Goal: Information Seeking & Learning: Compare options

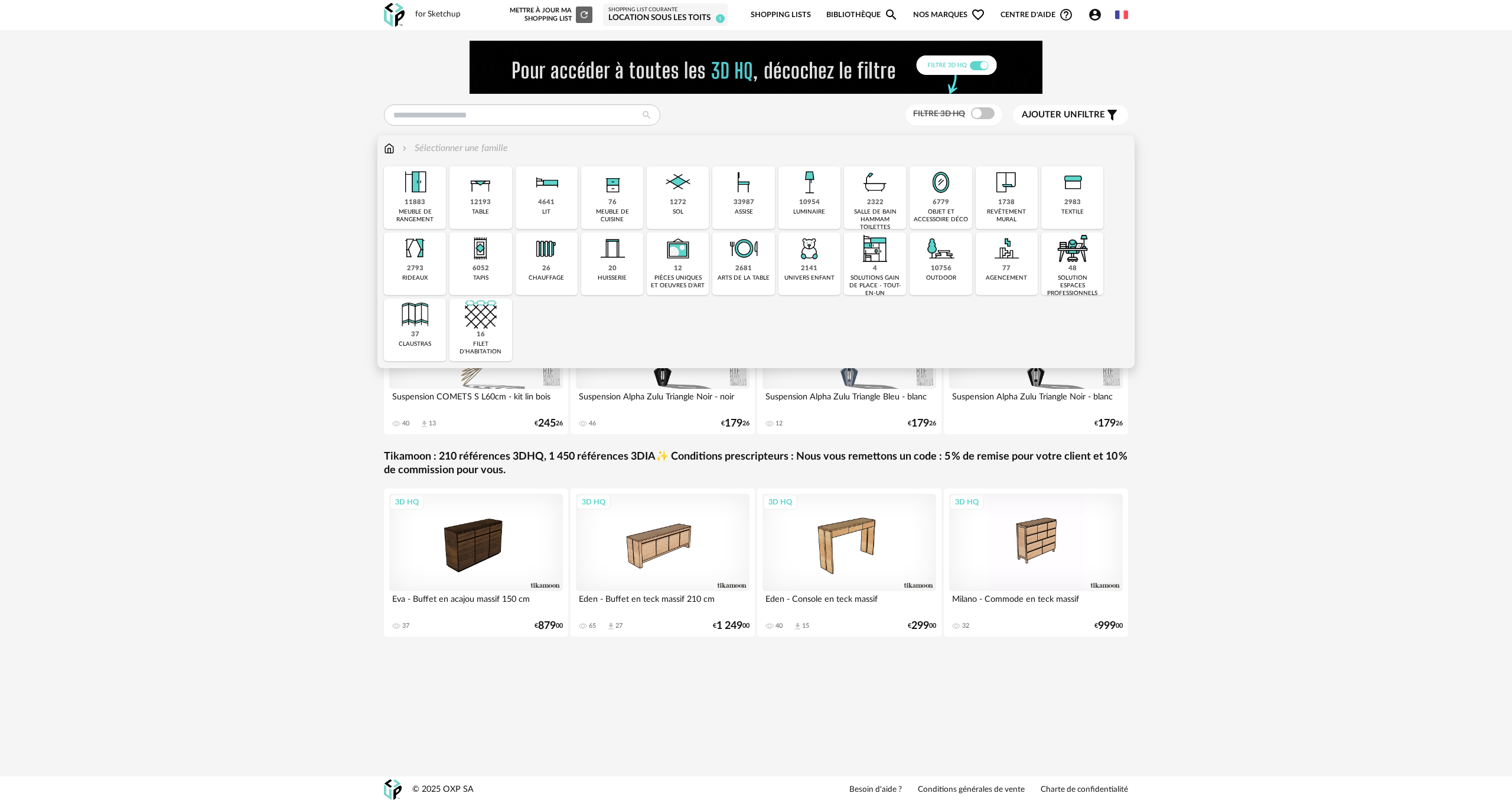
click at [882, 210] on div "salle de bain hammam toilettes" at bounding box center [874, 219] width 55 height 23
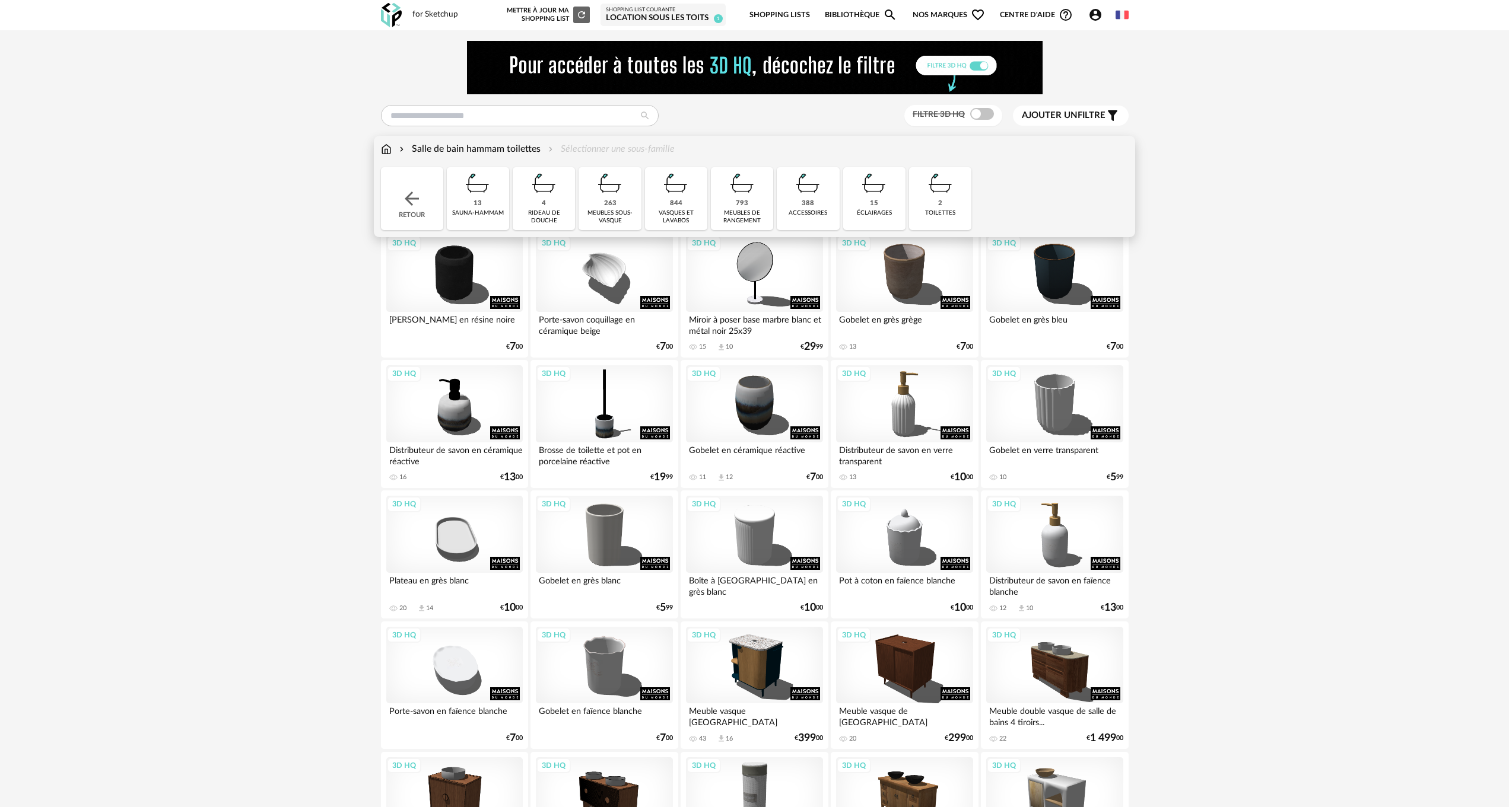
click at [609, 204] on div "263" at bounding box center [610, 203] width 12 height 9
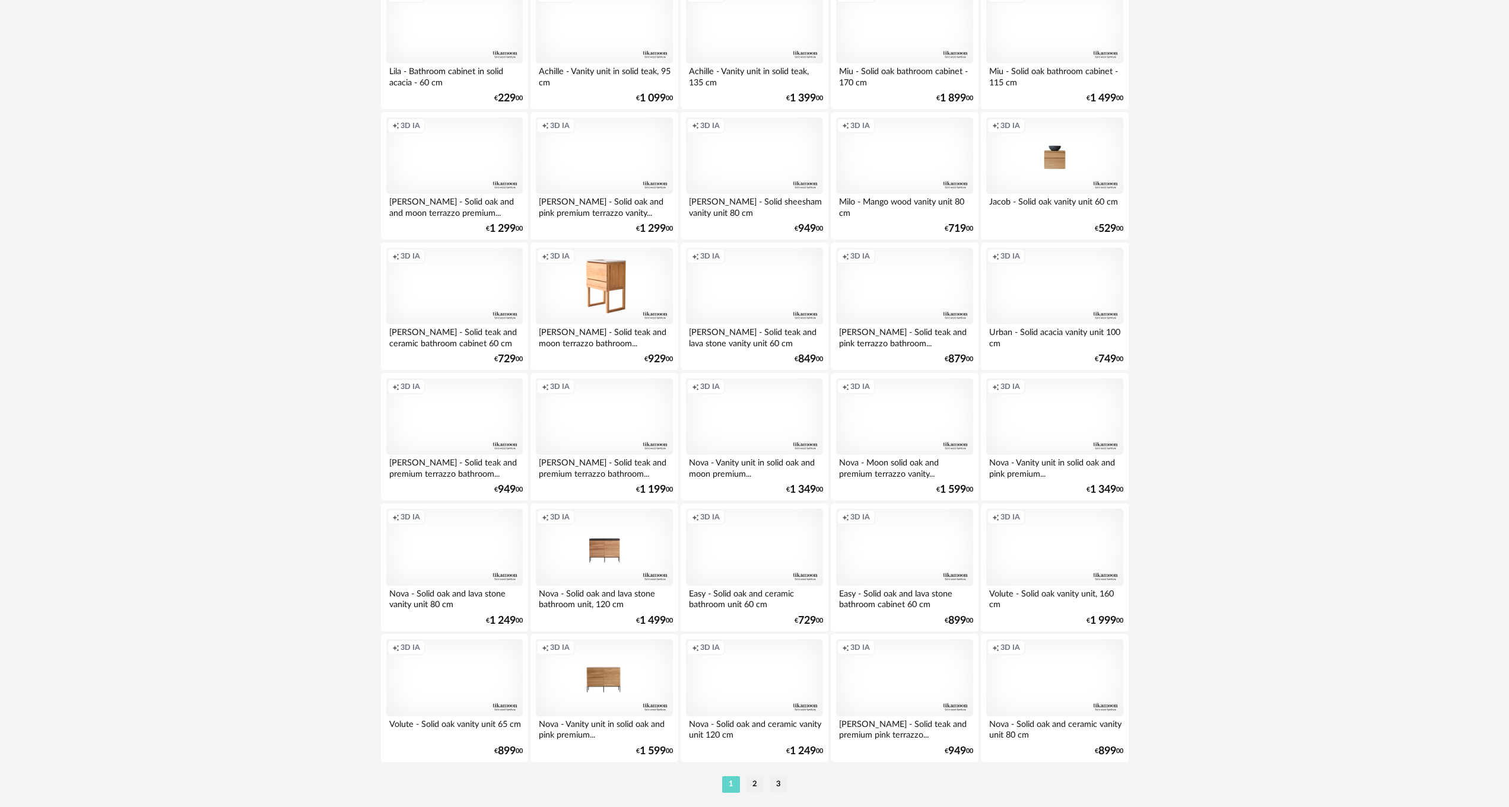
scroll to position [2112, 0]
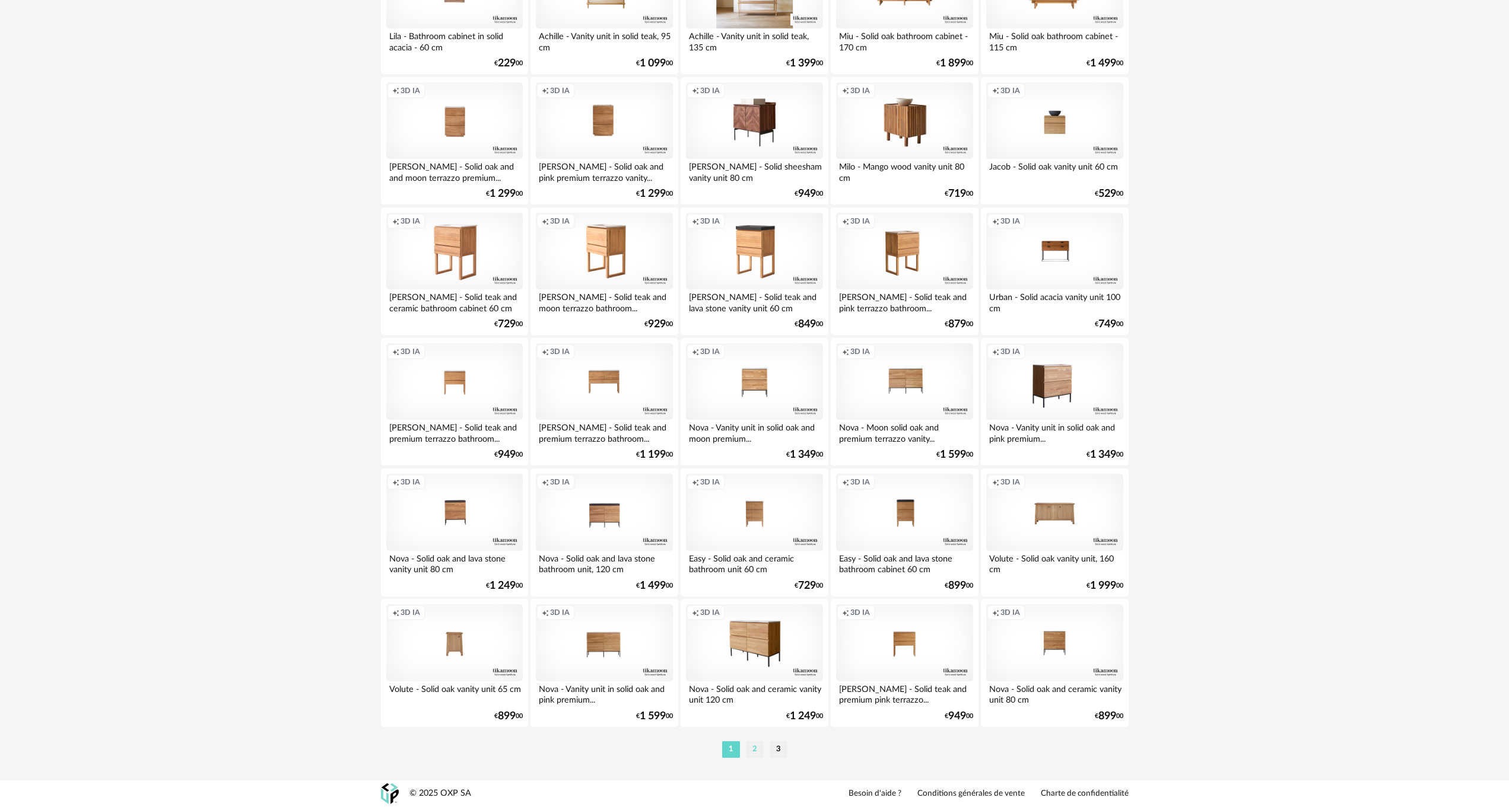
click at [756, 753] on li "2" at bounding box center [755, 750] width 18 height 17
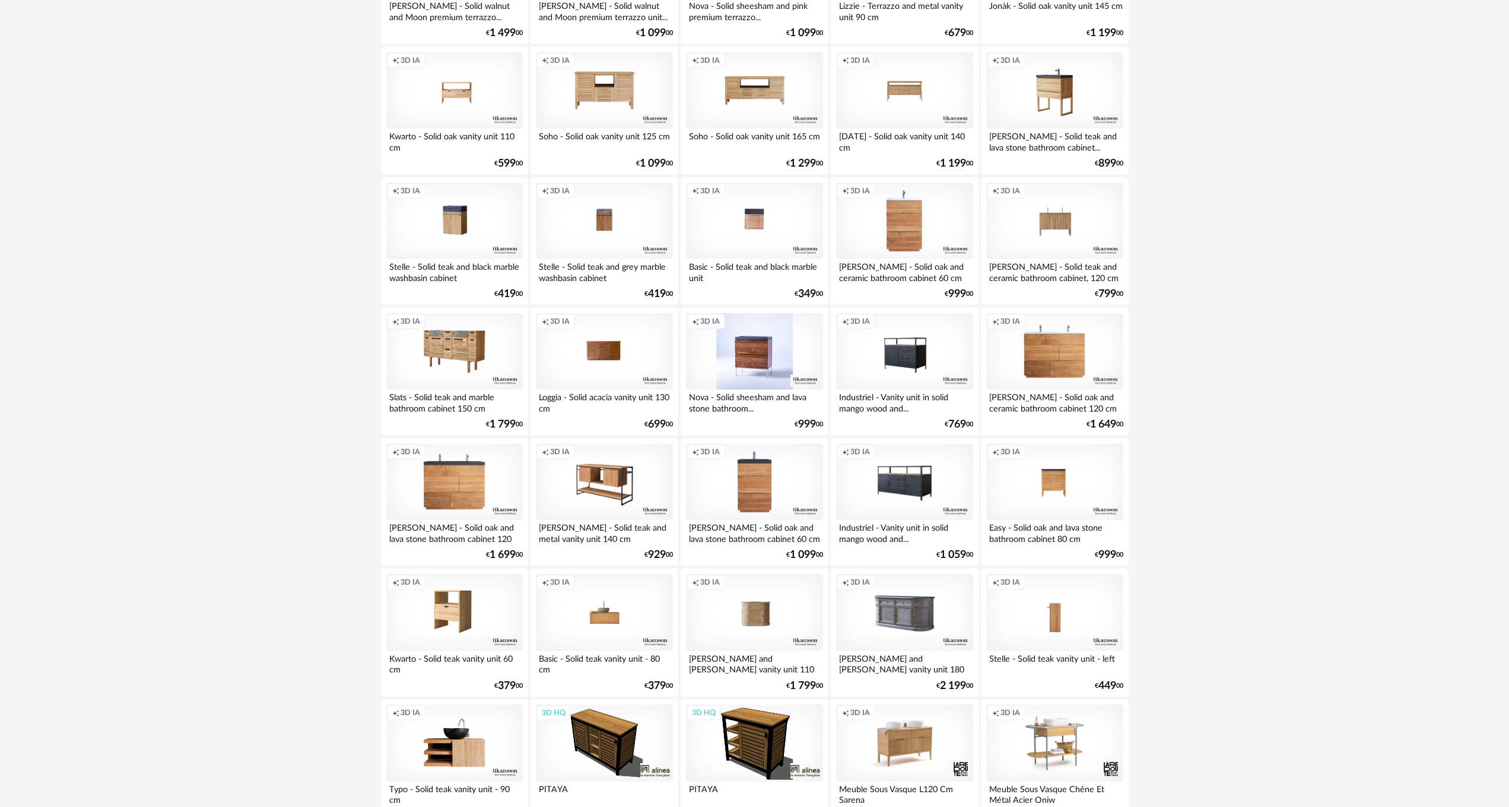
scroll to position [593, 0]
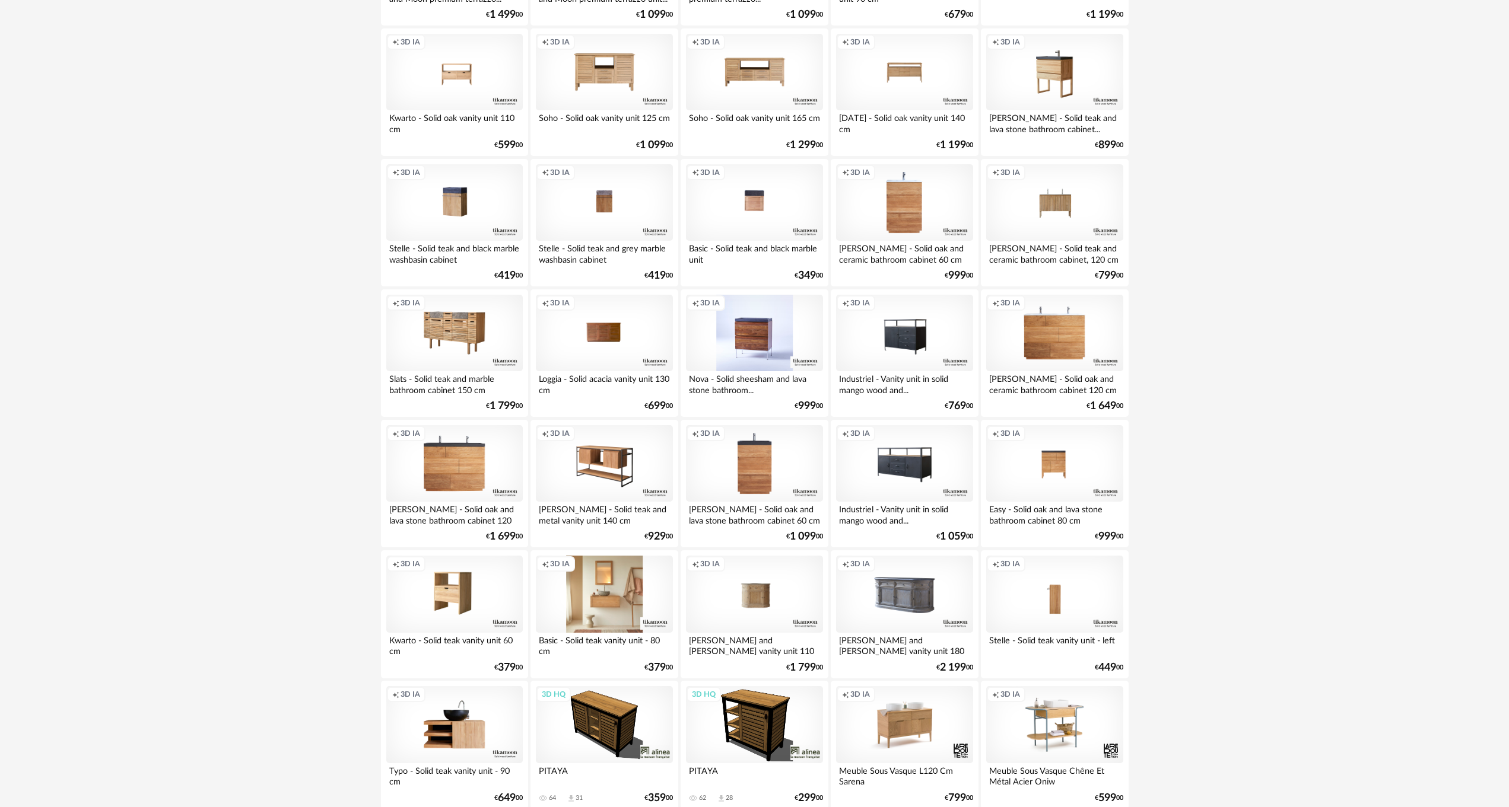
click at [612, 592] on div "Creation icon 3D IA" at bounding box center [604, 594] width 136 height 77
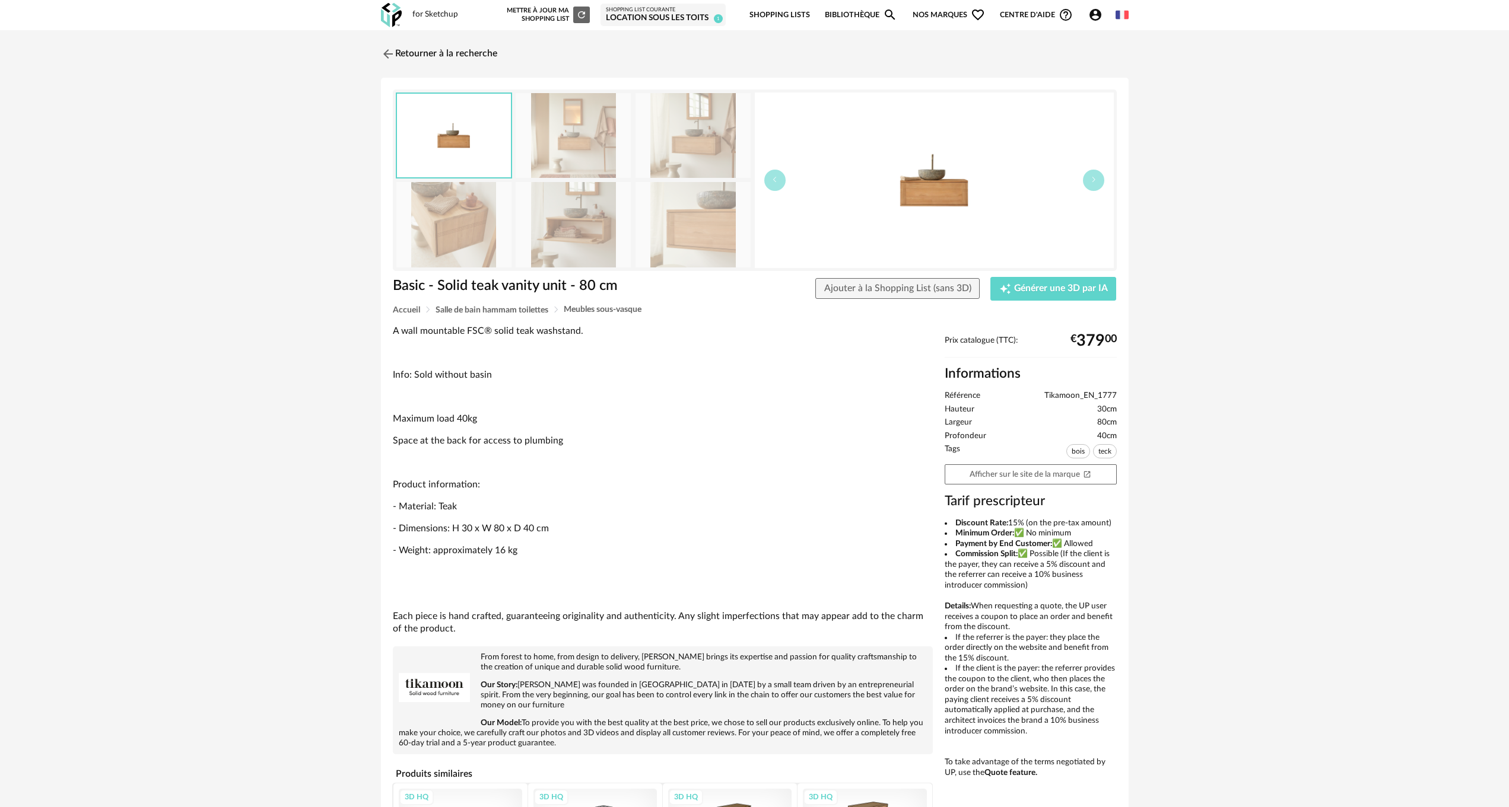
click at [597, 233] on img at bounding box center [573, 224] width 115 height 85
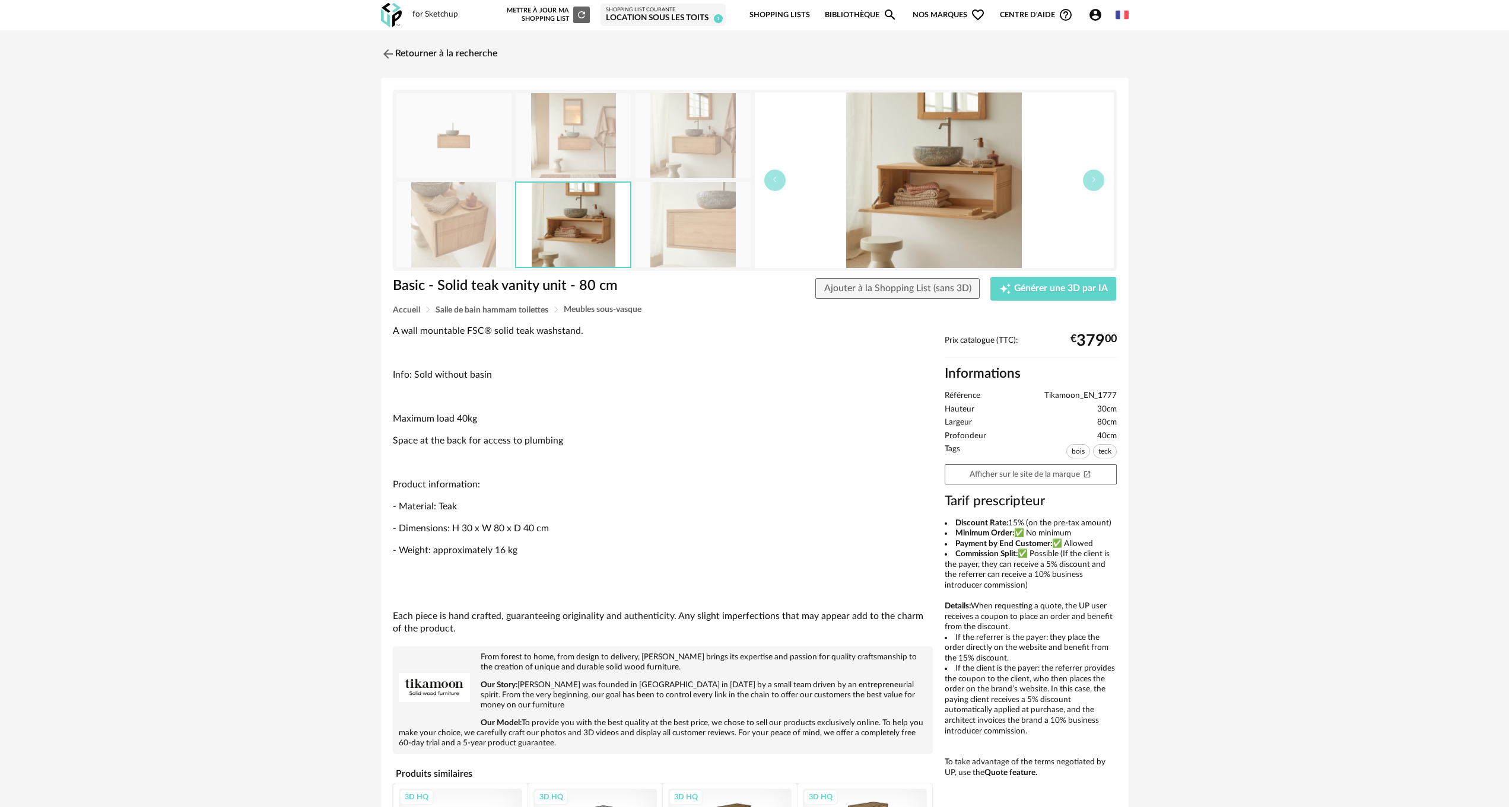
click at [701, 168] on img at bounding box center [692, 135] width 115 height 85
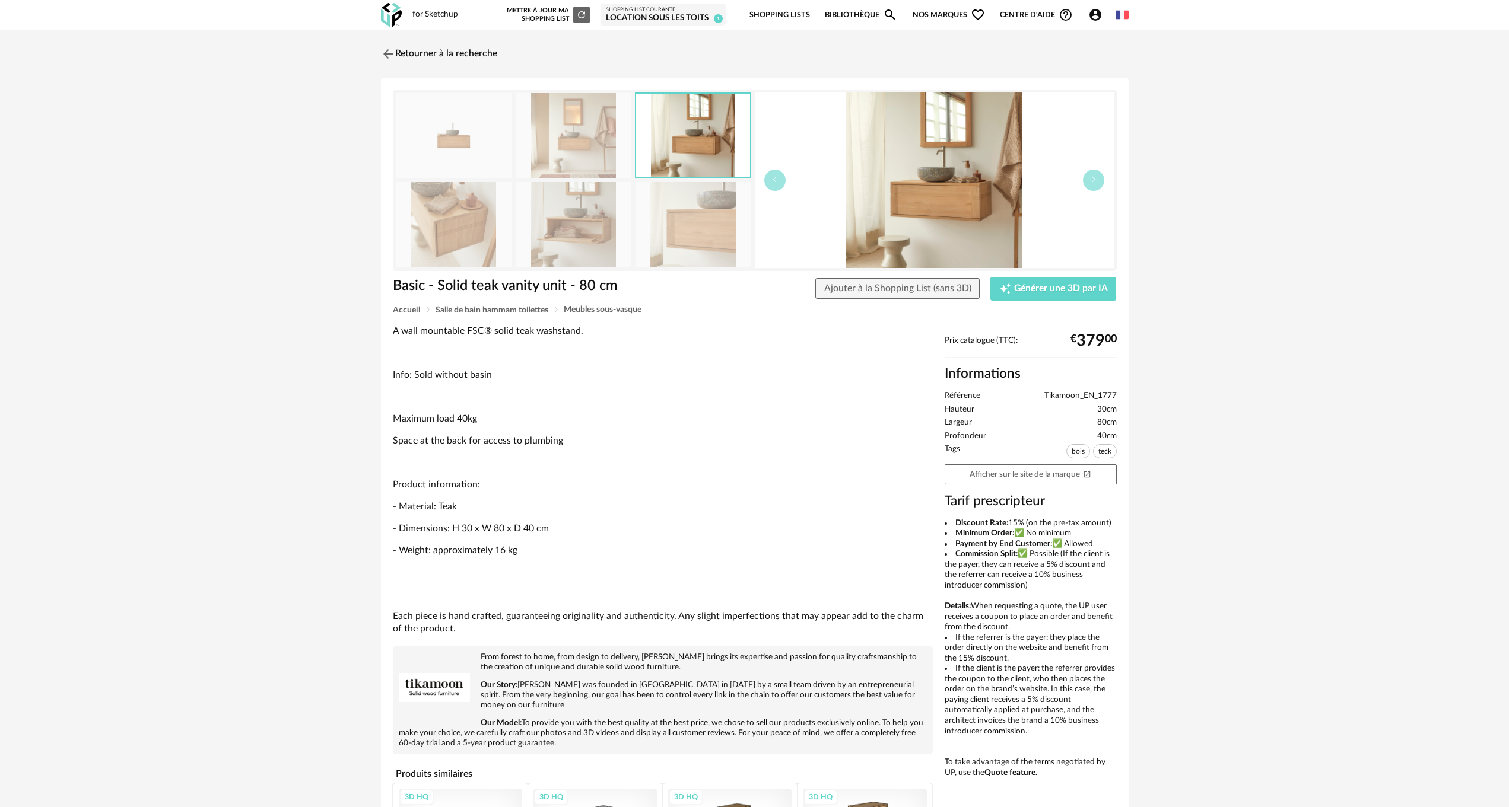
click at [732, 221] on img at bounding box center [692, 224] width 115 height 85
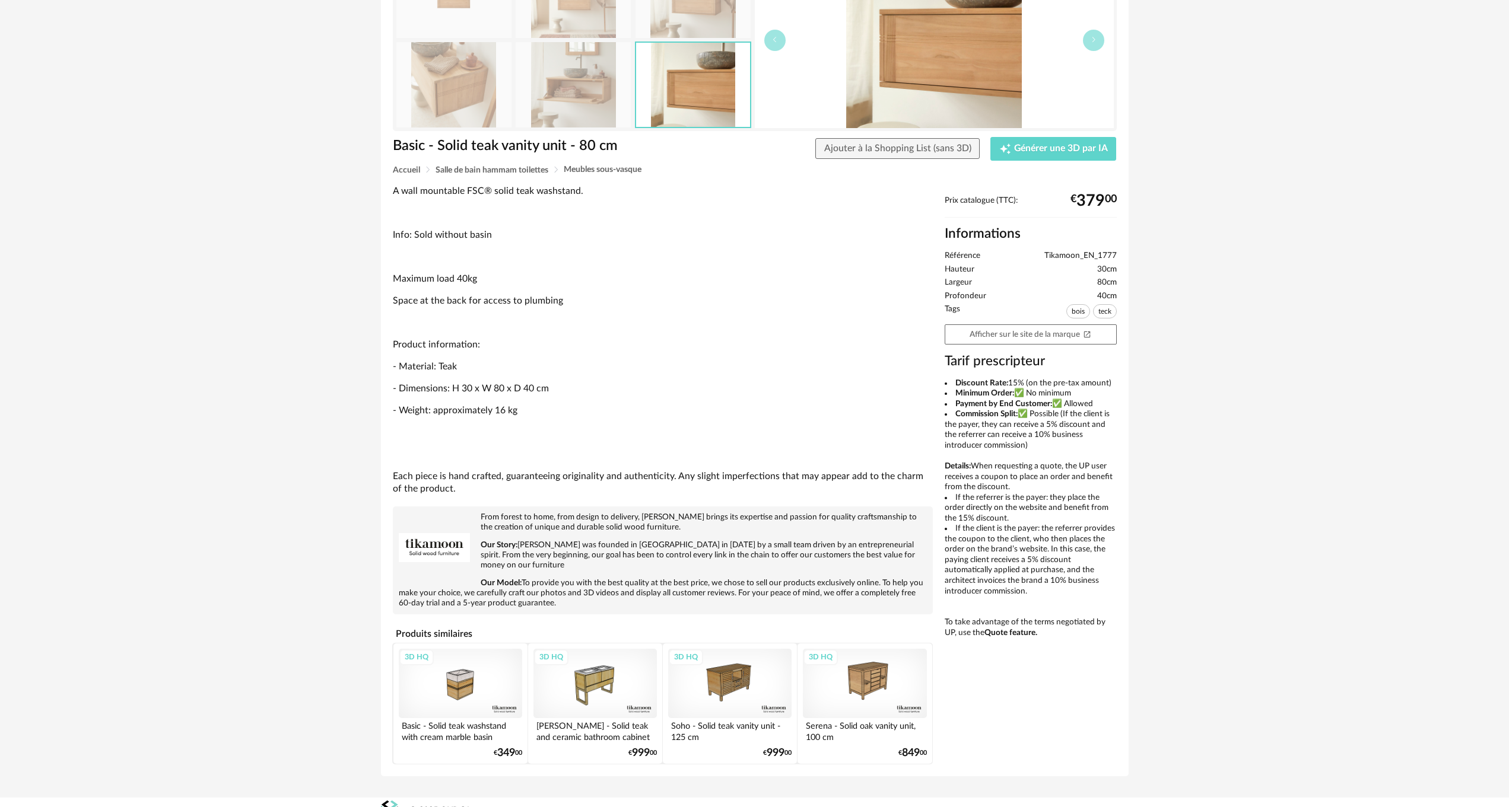
scroll to position [147, 0]
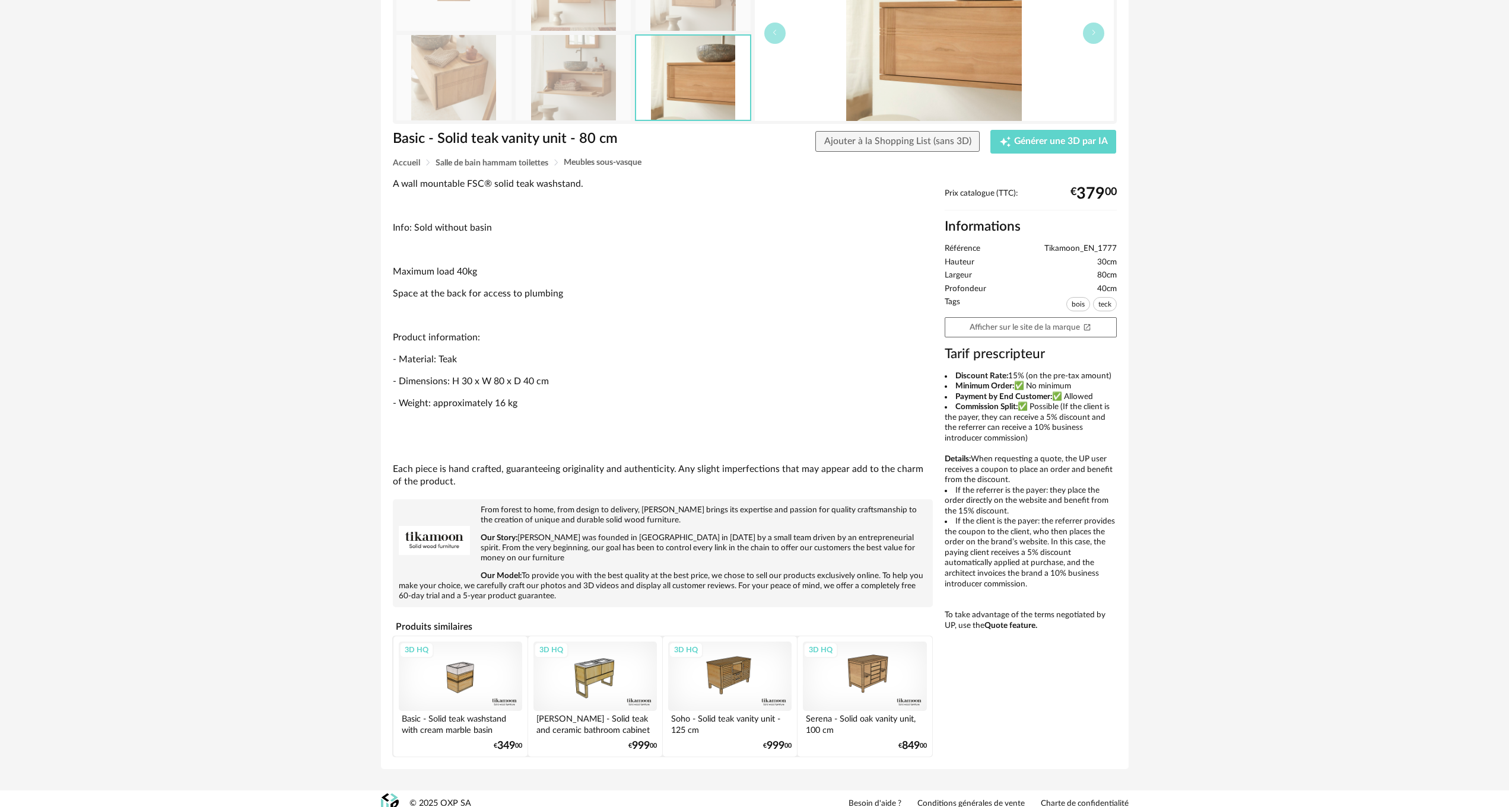
click at [450, 669] on div "3D HQ" at bounding box center [460, 676] width 123 height 69
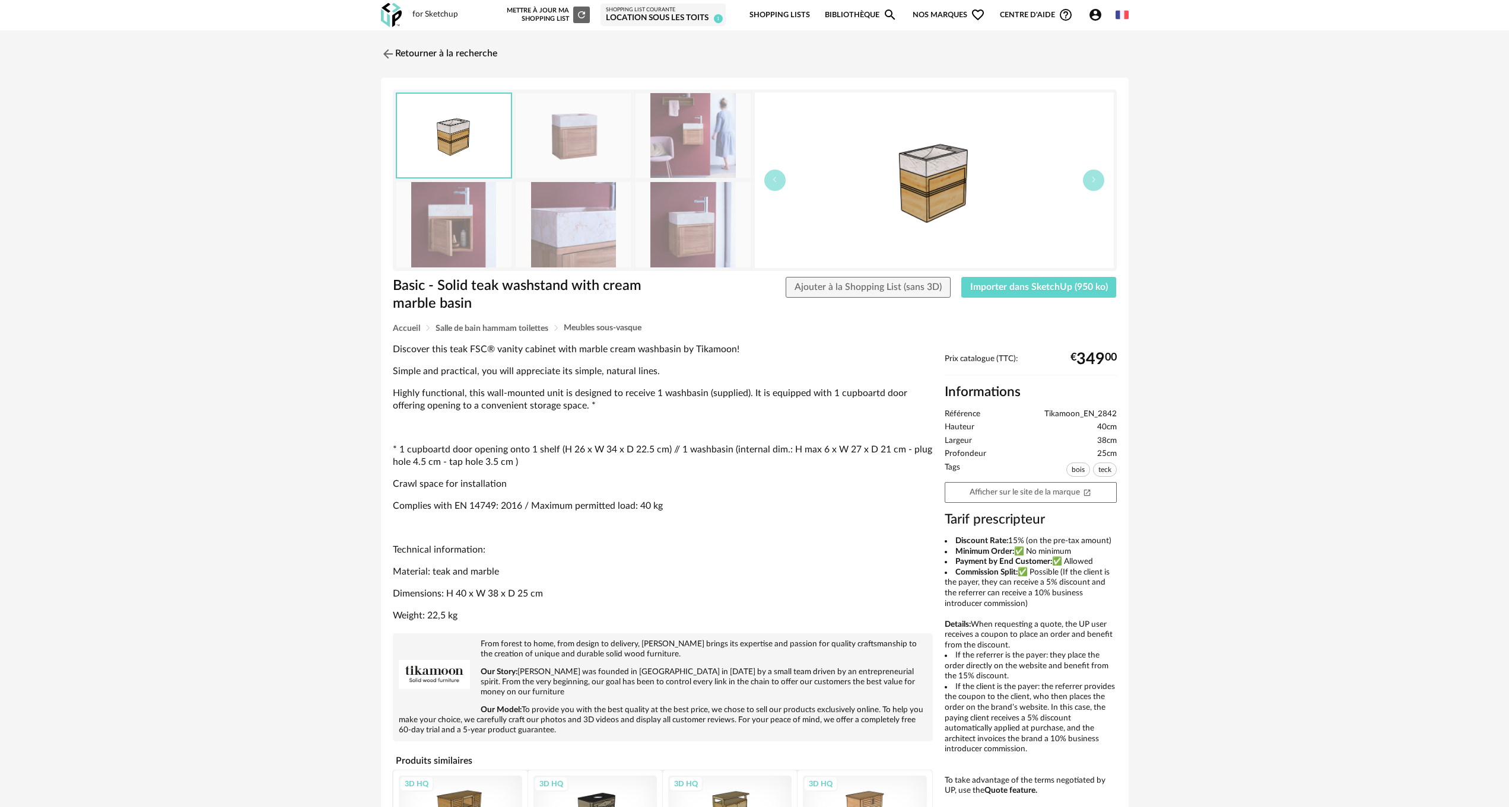
click at [685, 163] on img at bounding box center [692, 135] width 115 height 85
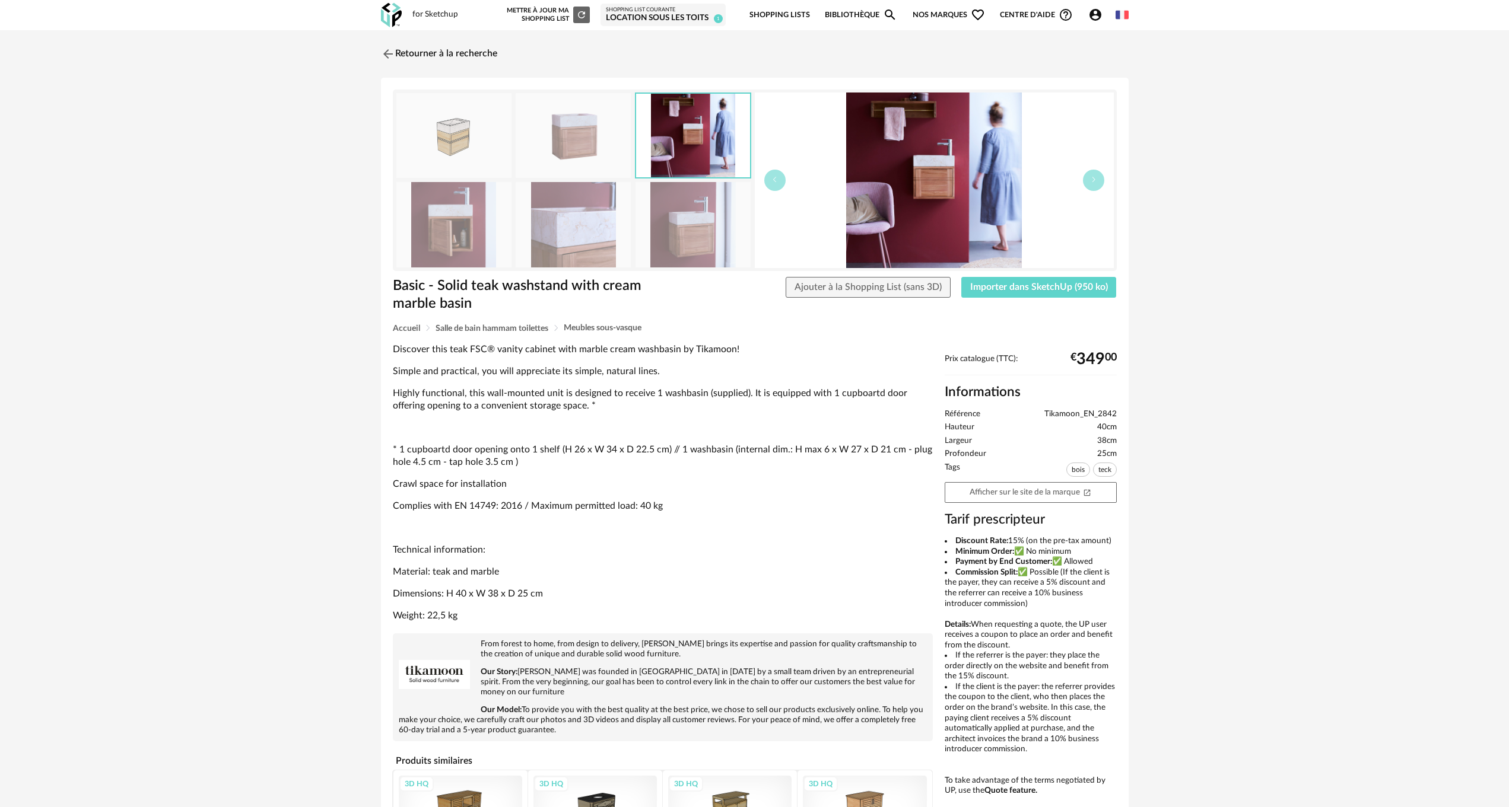
click at [688, 239] on img at bounding box center [692, 224] width 115 height 85
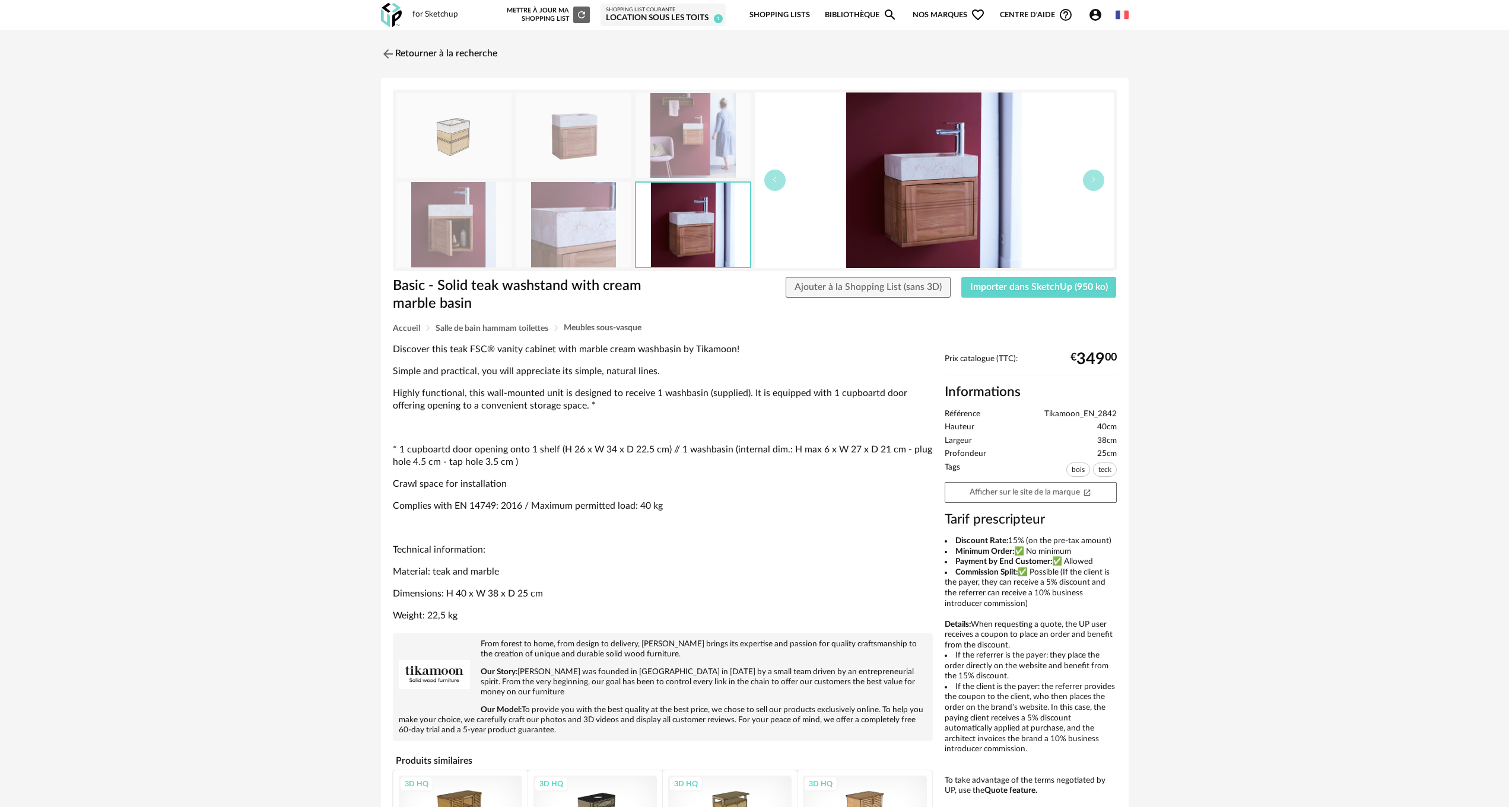
click at [592, 246] on img at bounding box center [573, 224] width 115 height 85
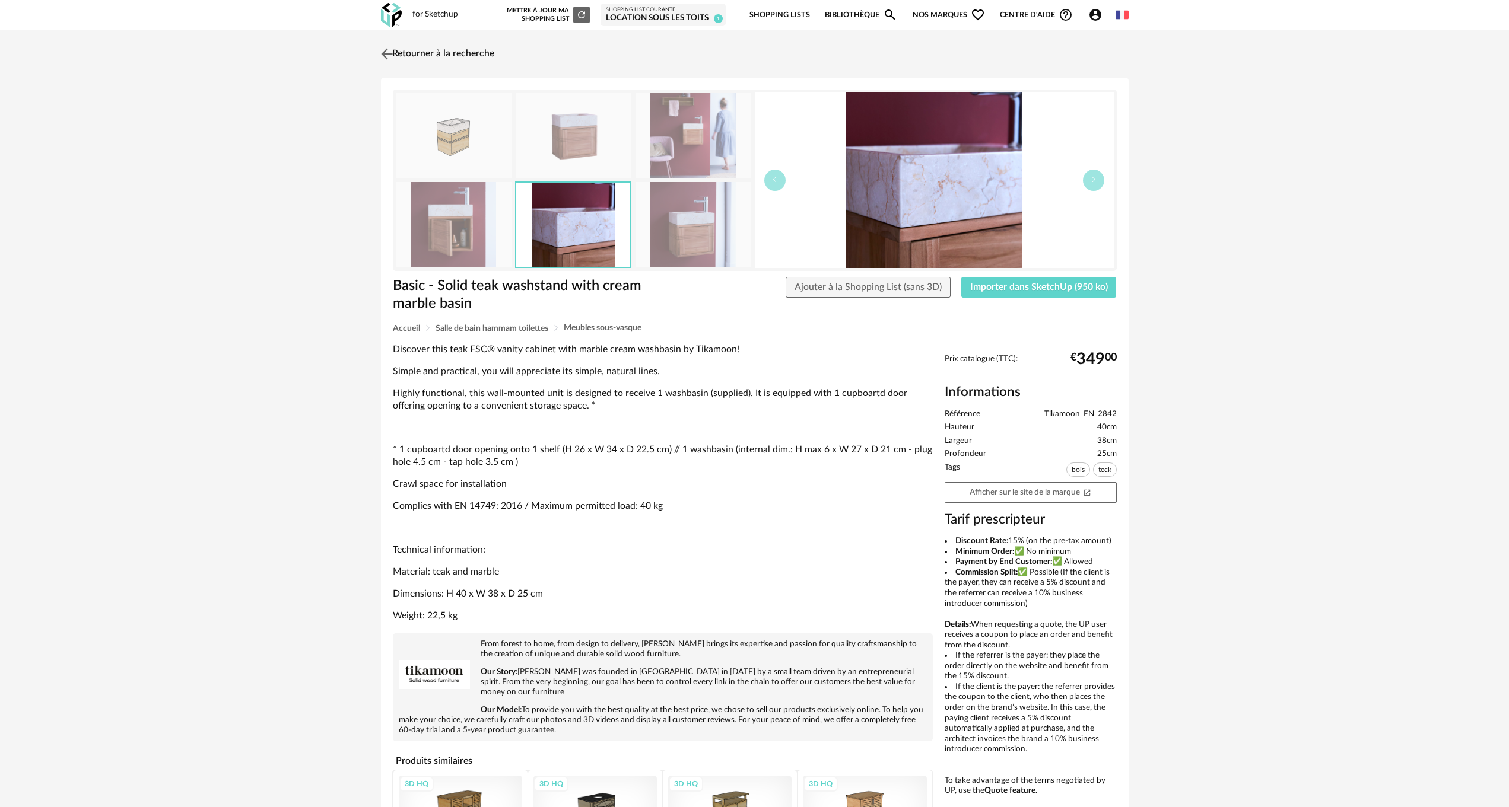
click at [386, 55] on img at bounding box center [386, 53] width 17 height 17
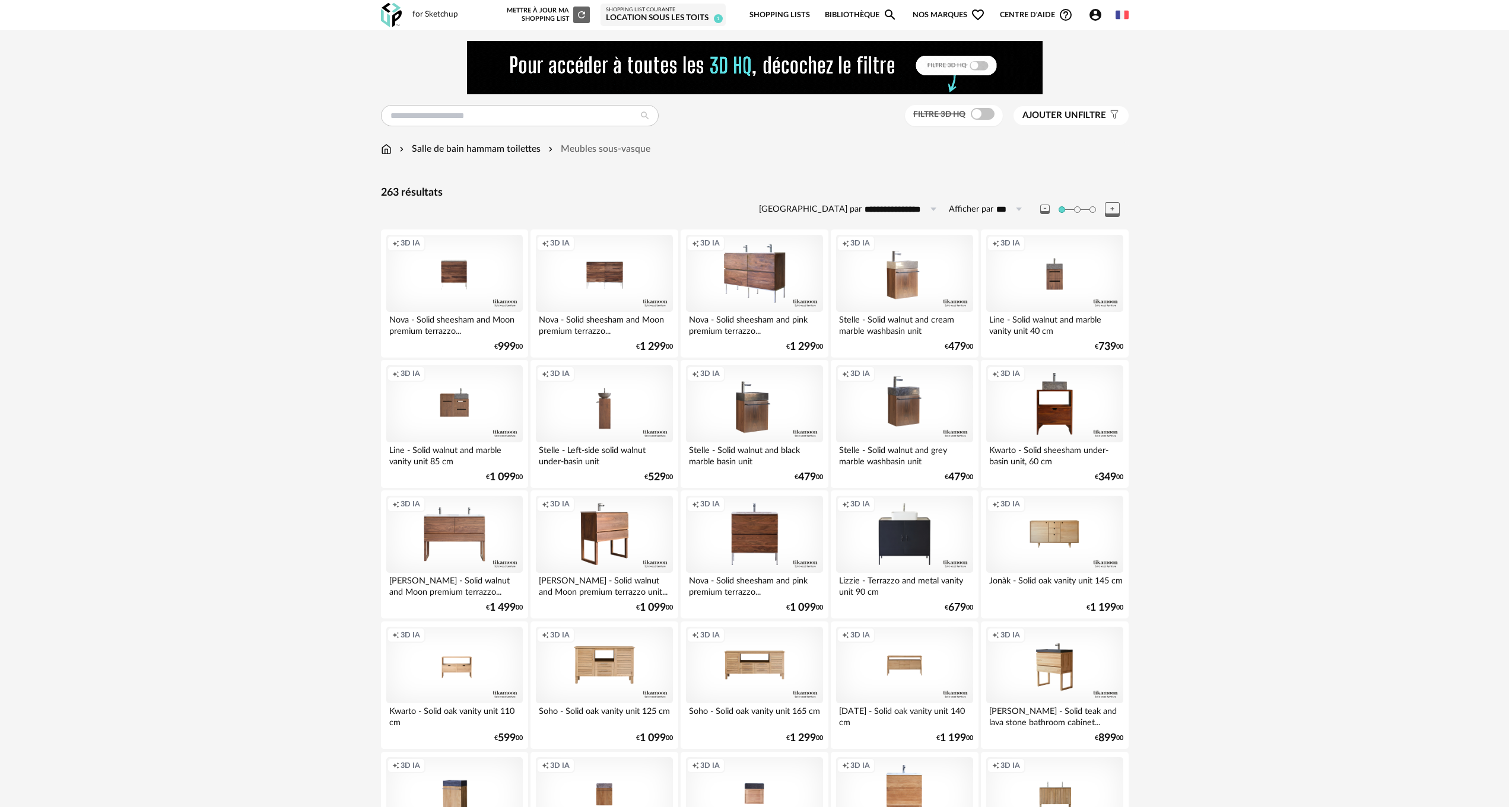
click at [386, 55] on div at bounding box center [755, 67] width 748 height 53
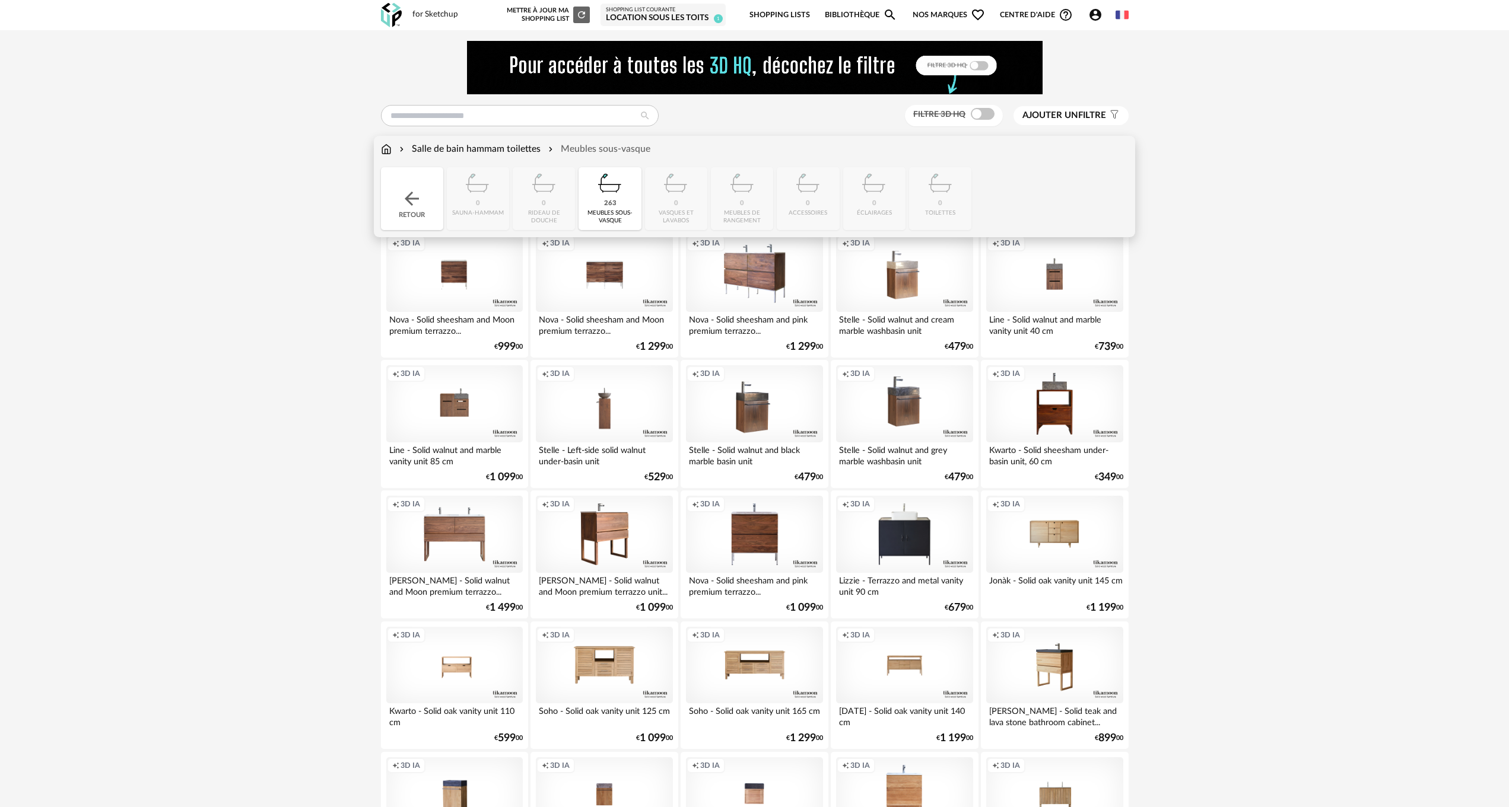
click at [504, 148] on div "Salle de bain hammam toilettes" at bounding box center [469, 149] width 144 height 14
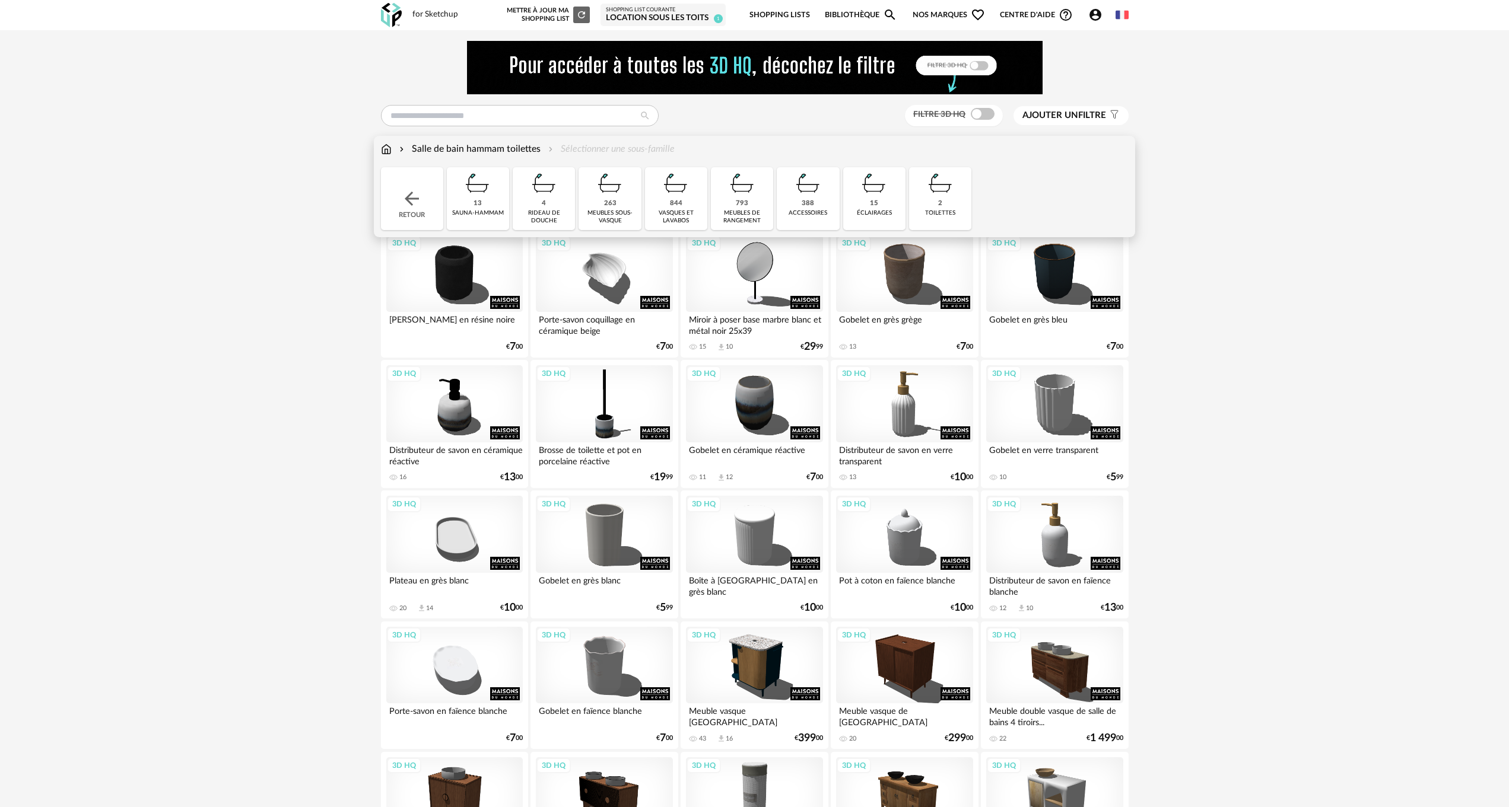
click at [695, 194] on div "844 [PERSON_NAME] et [GEOGRAPHIC_DATA]" at bounding box center [676, 198] width 62 height 63
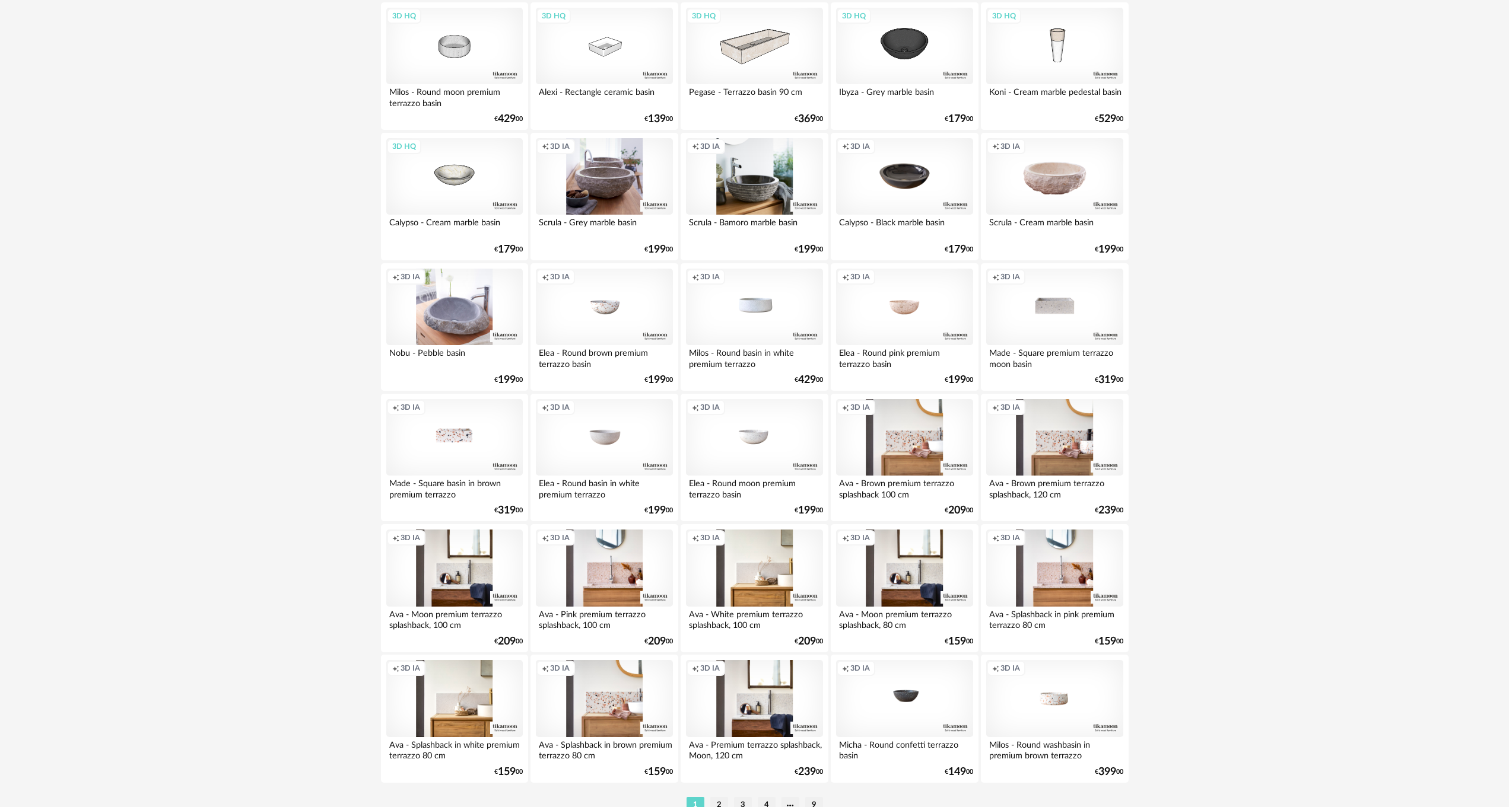
scroll to position [2112, 0]
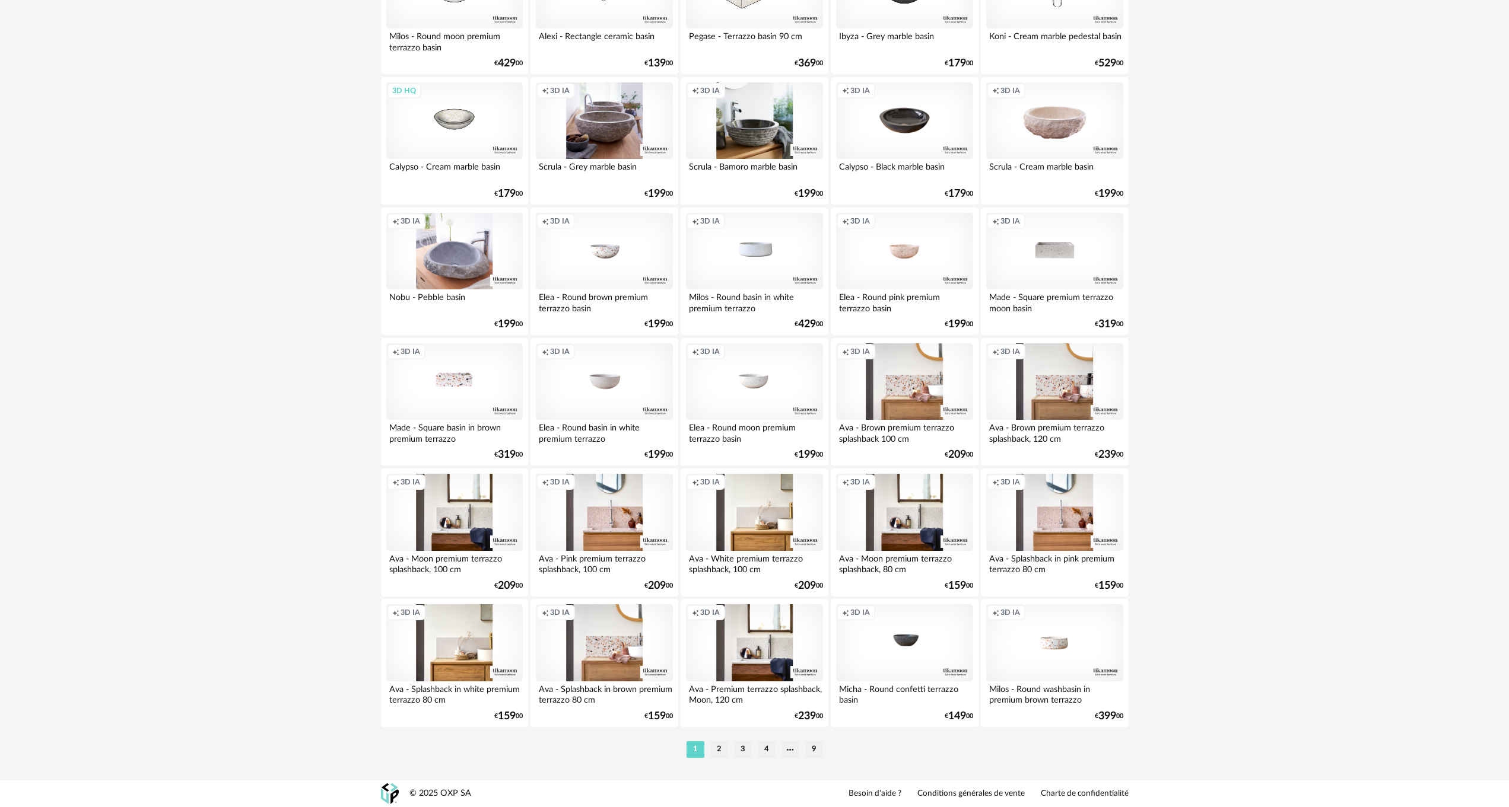
click at [609, 661] on div "Creation icon 3D IA" at bounding box center [604, 643] width 136 height 77
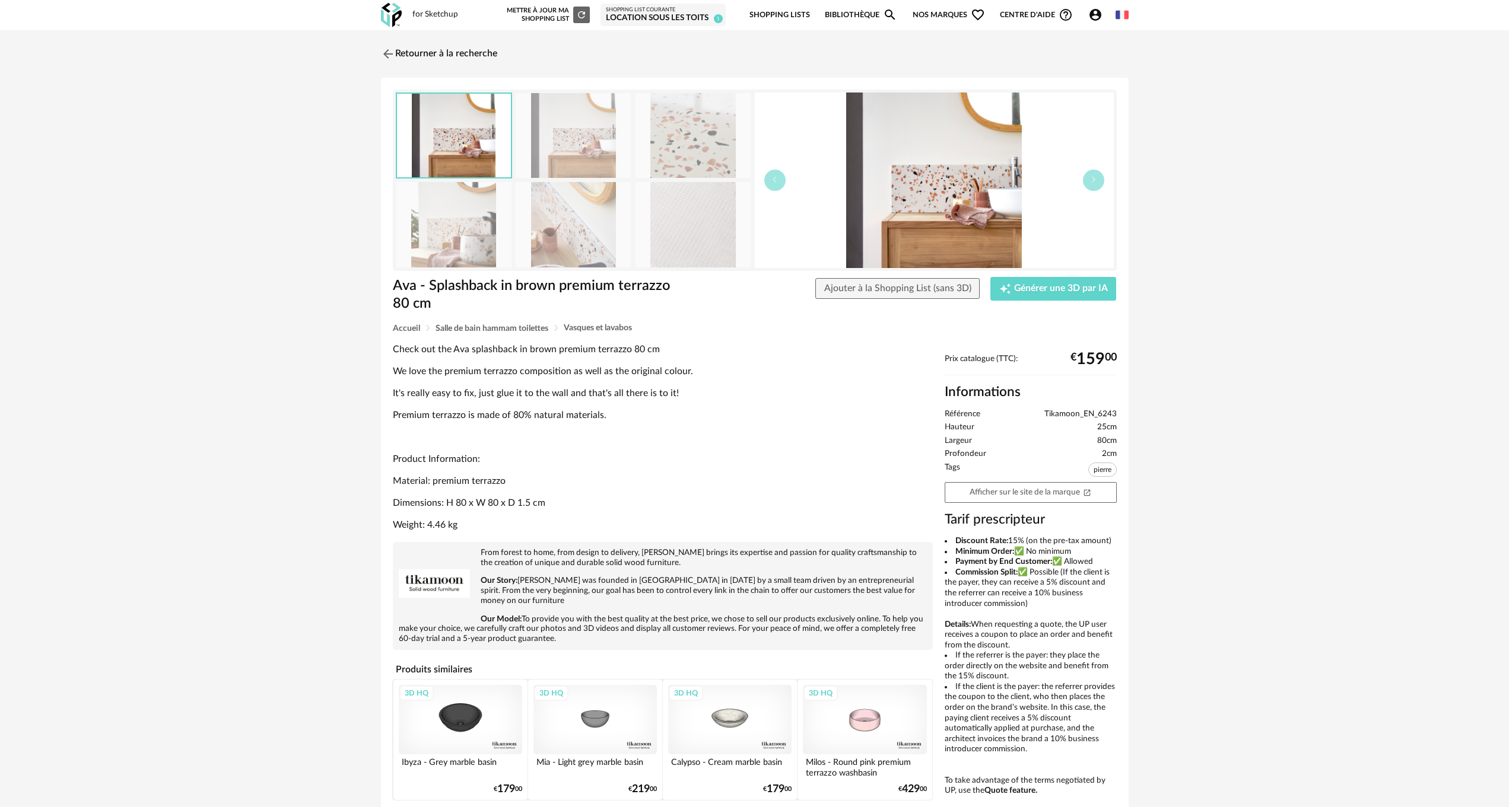
click at [470, 237] on img at bounding box center [453, 224] width 115 height 85
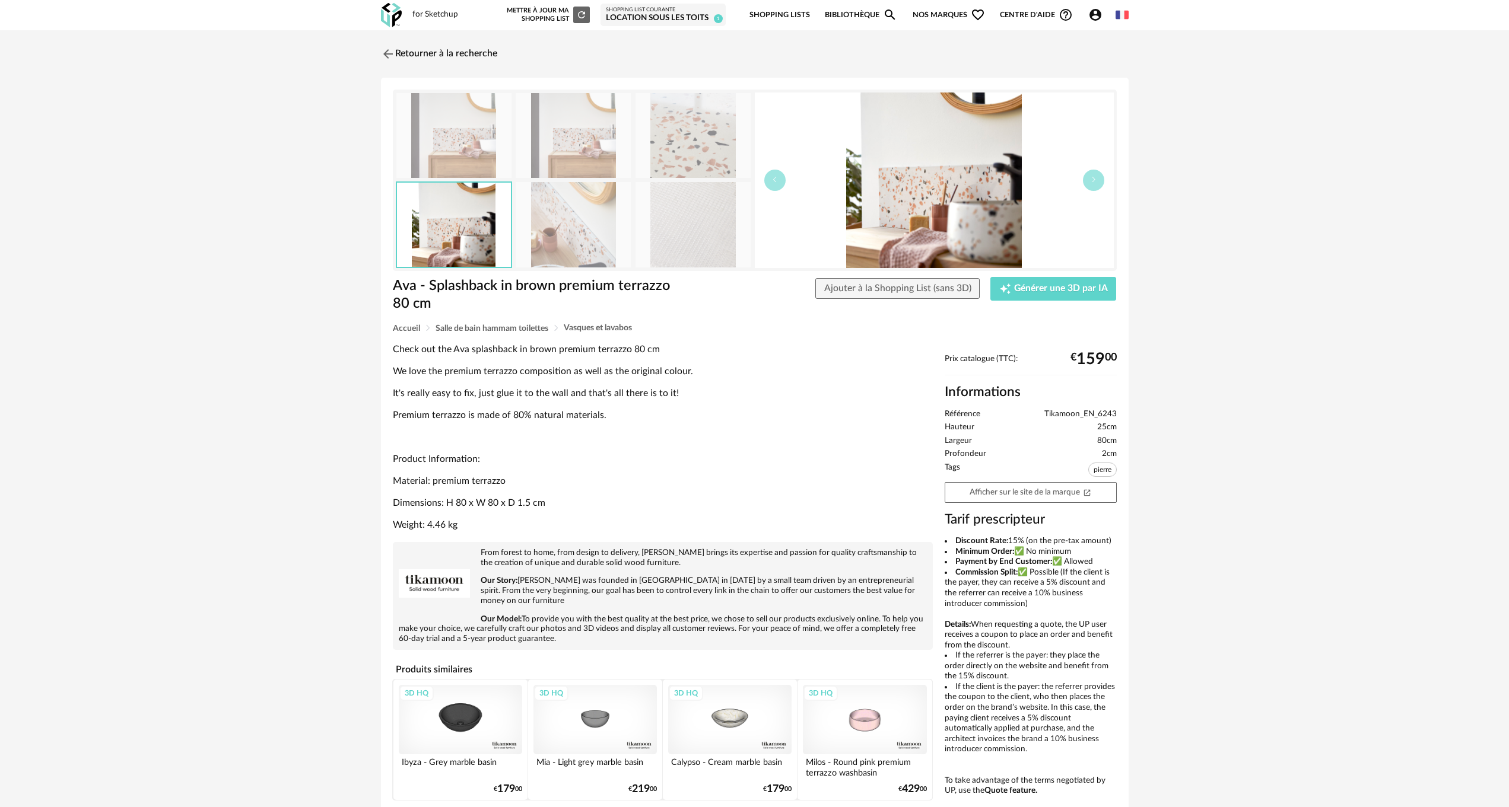
click at [694, 154] on img at bounding box center [692, 135] width 115 height 85
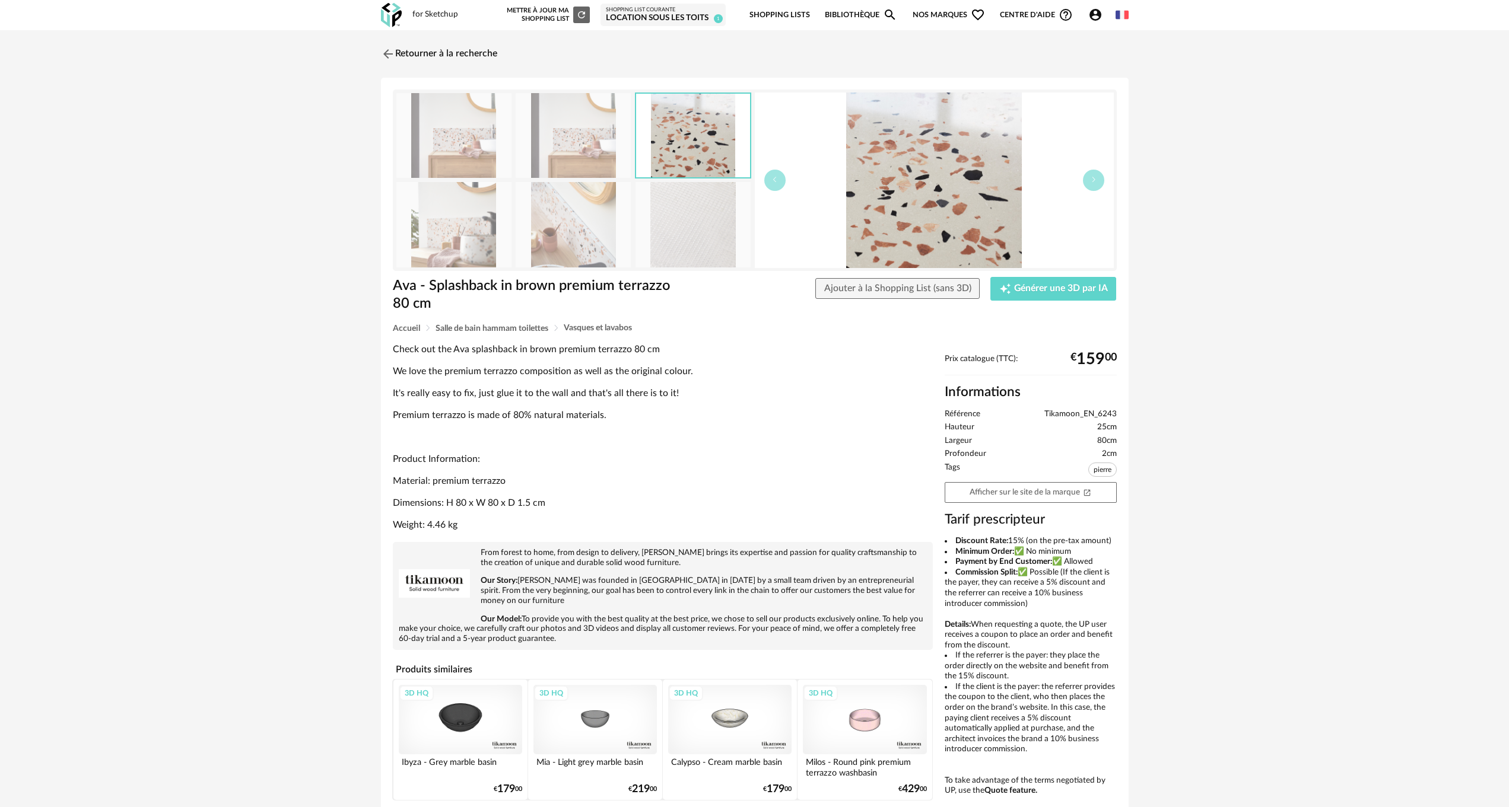
click at [595, 158] on img at bounding box center [573, 135] width 115 height 85
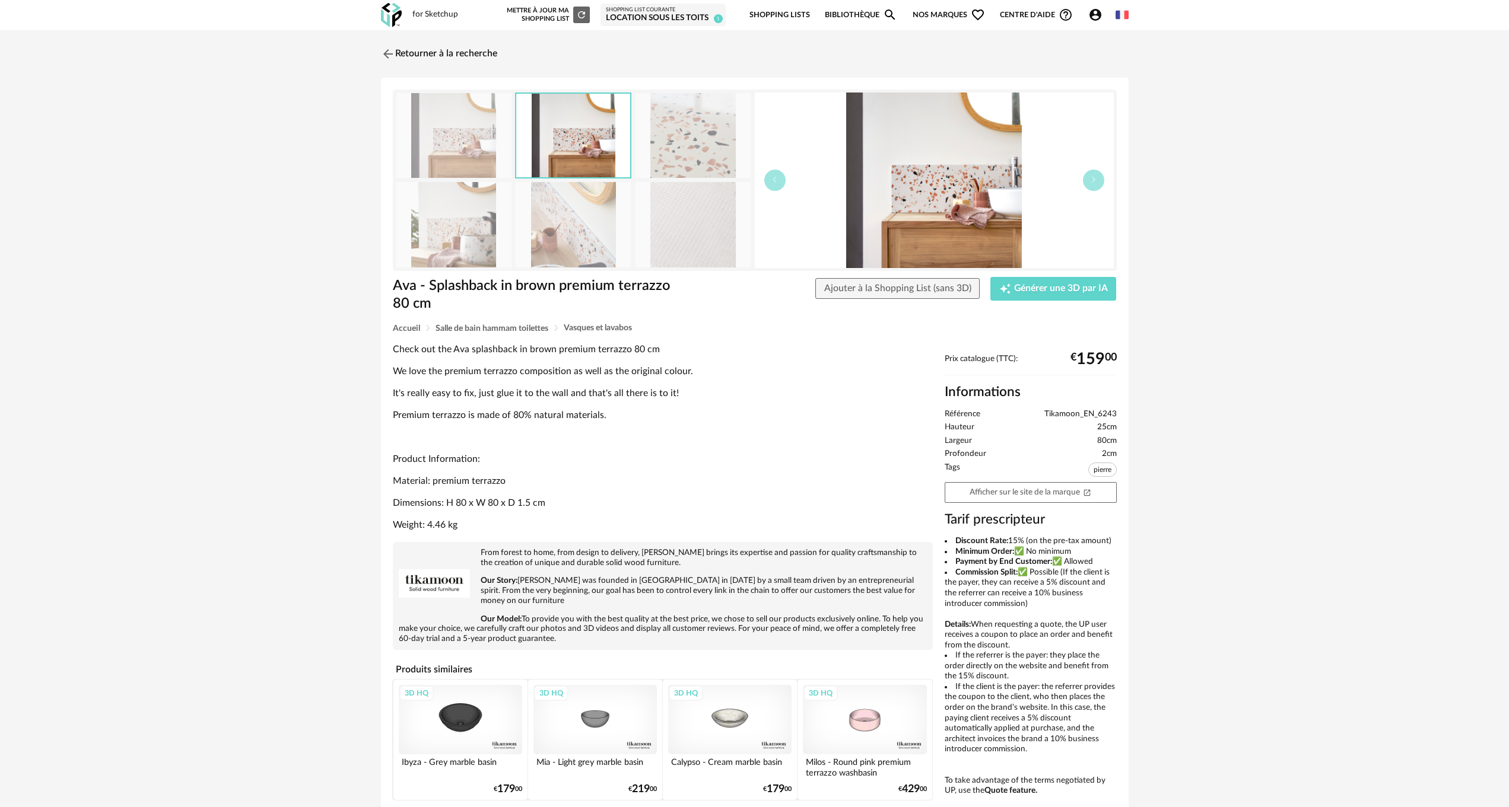
click at [484, 141] on img at bounding box center [453, 135] width 115 height 85
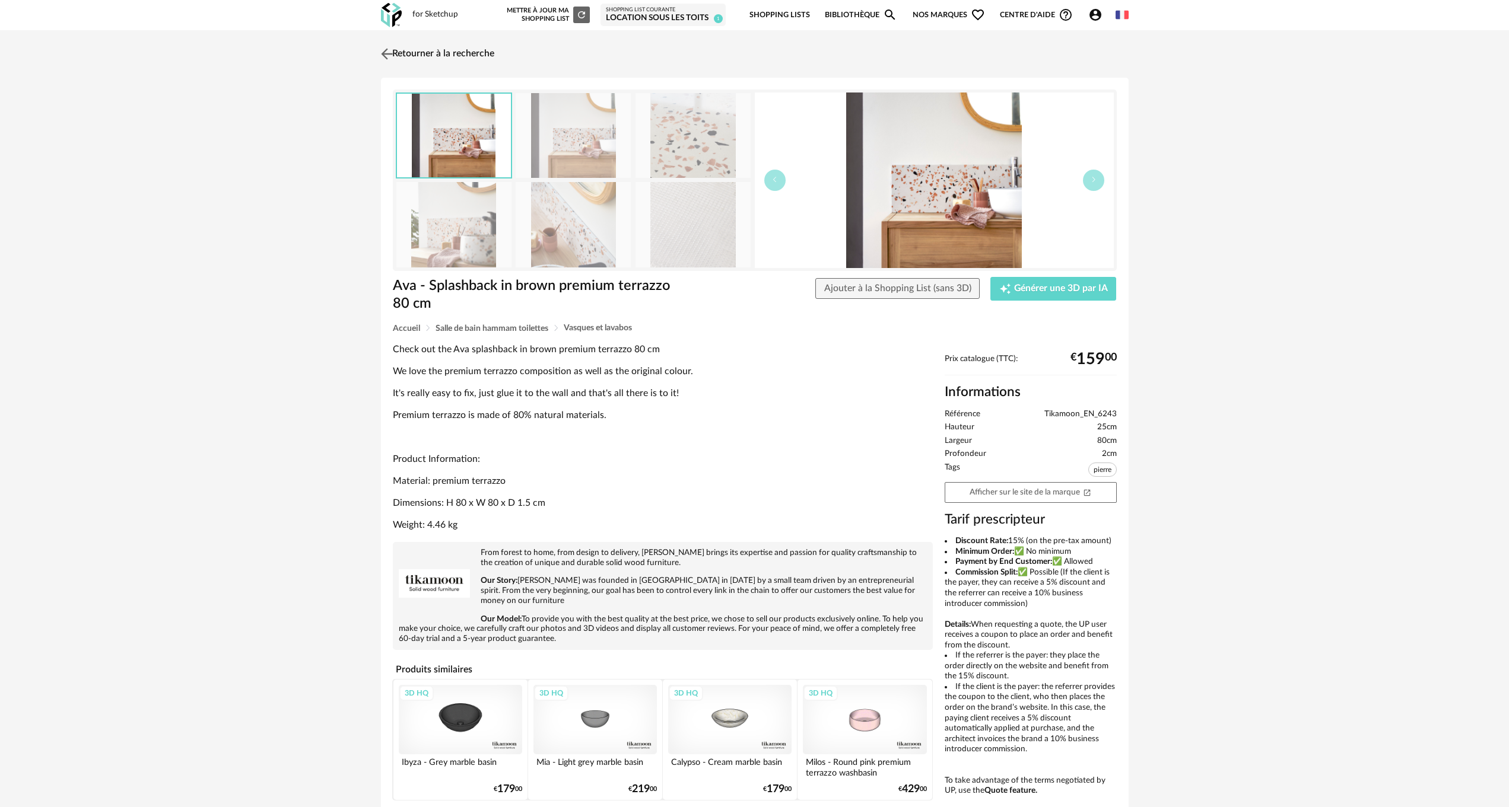
click at [384, 55] on img at bounding box center [386, 53] width 17 height 17
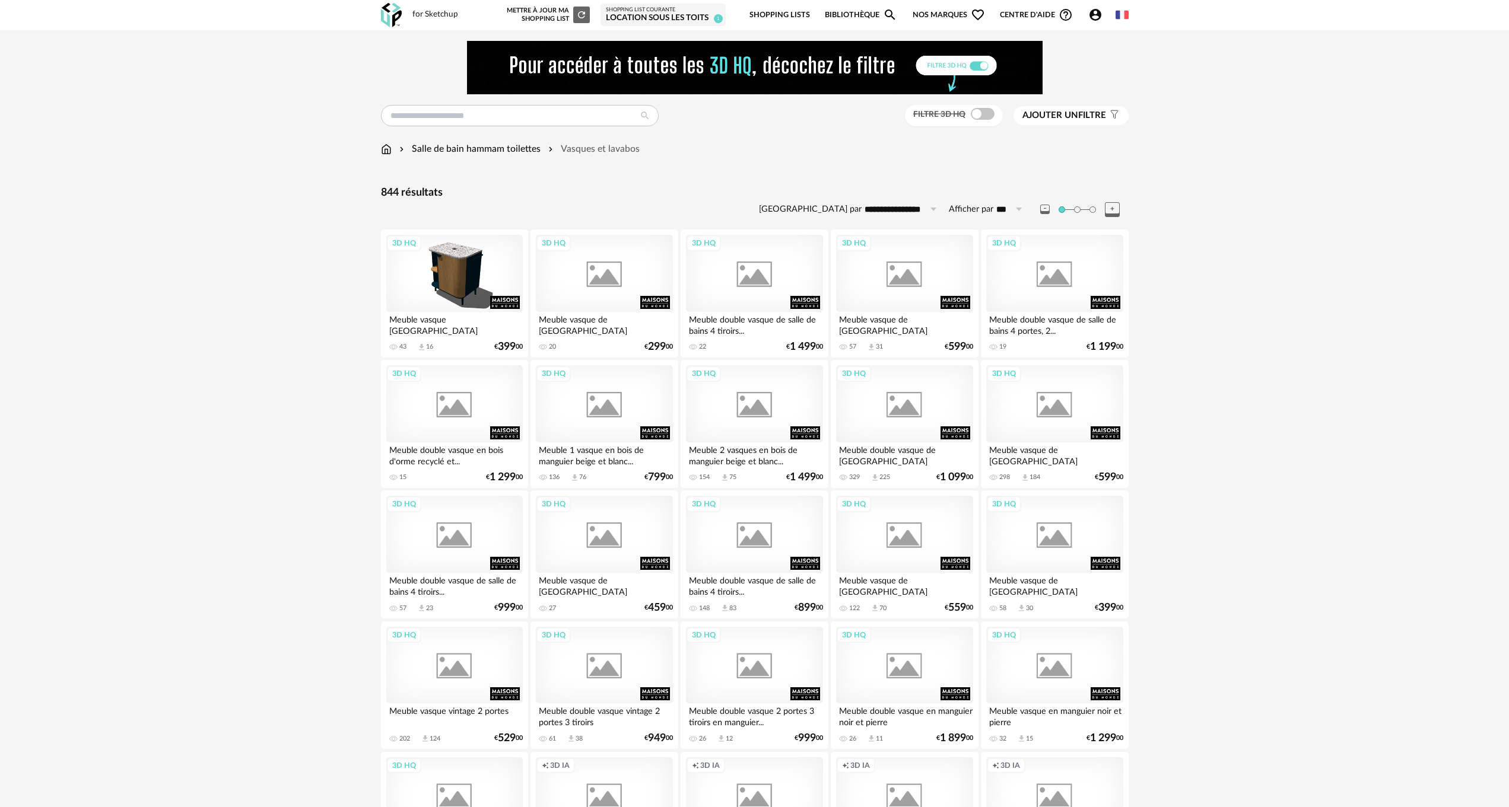
scroll to position [2111, 0]
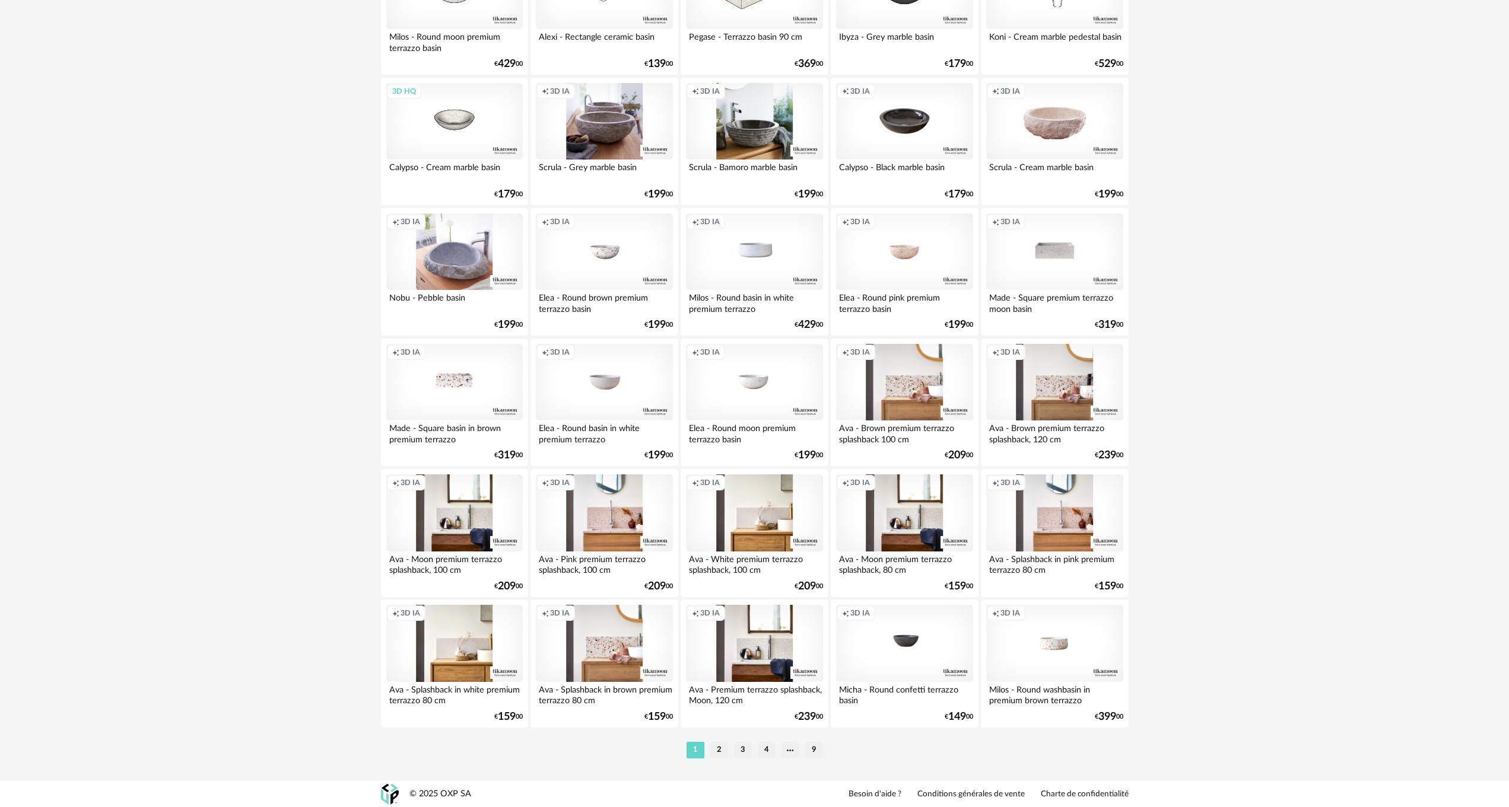
click at [742, 530] on div "Creation icon 3D IA" at bounding box center [754, 513] width 136 height 77
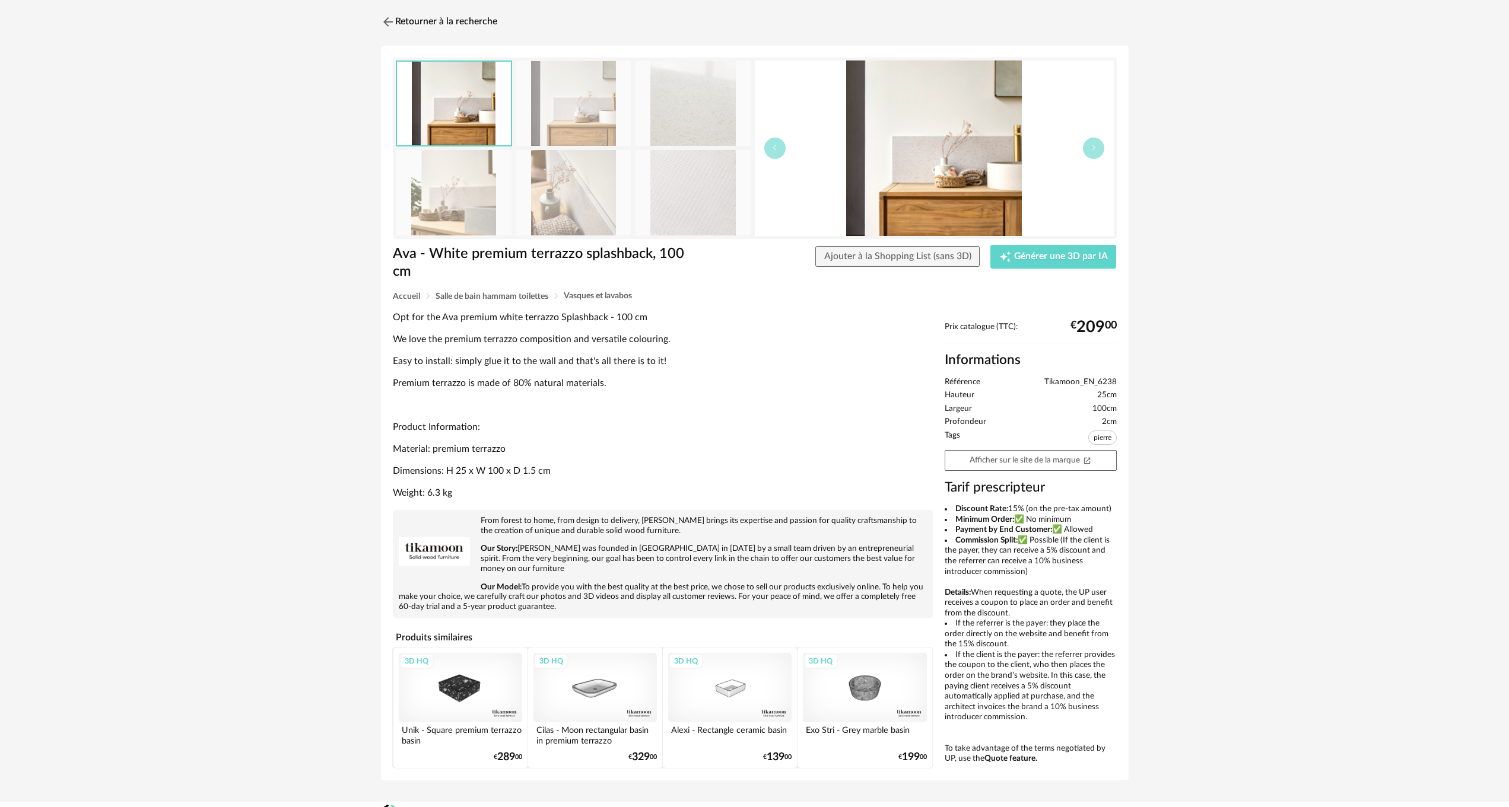
scroll to position [49, 0]
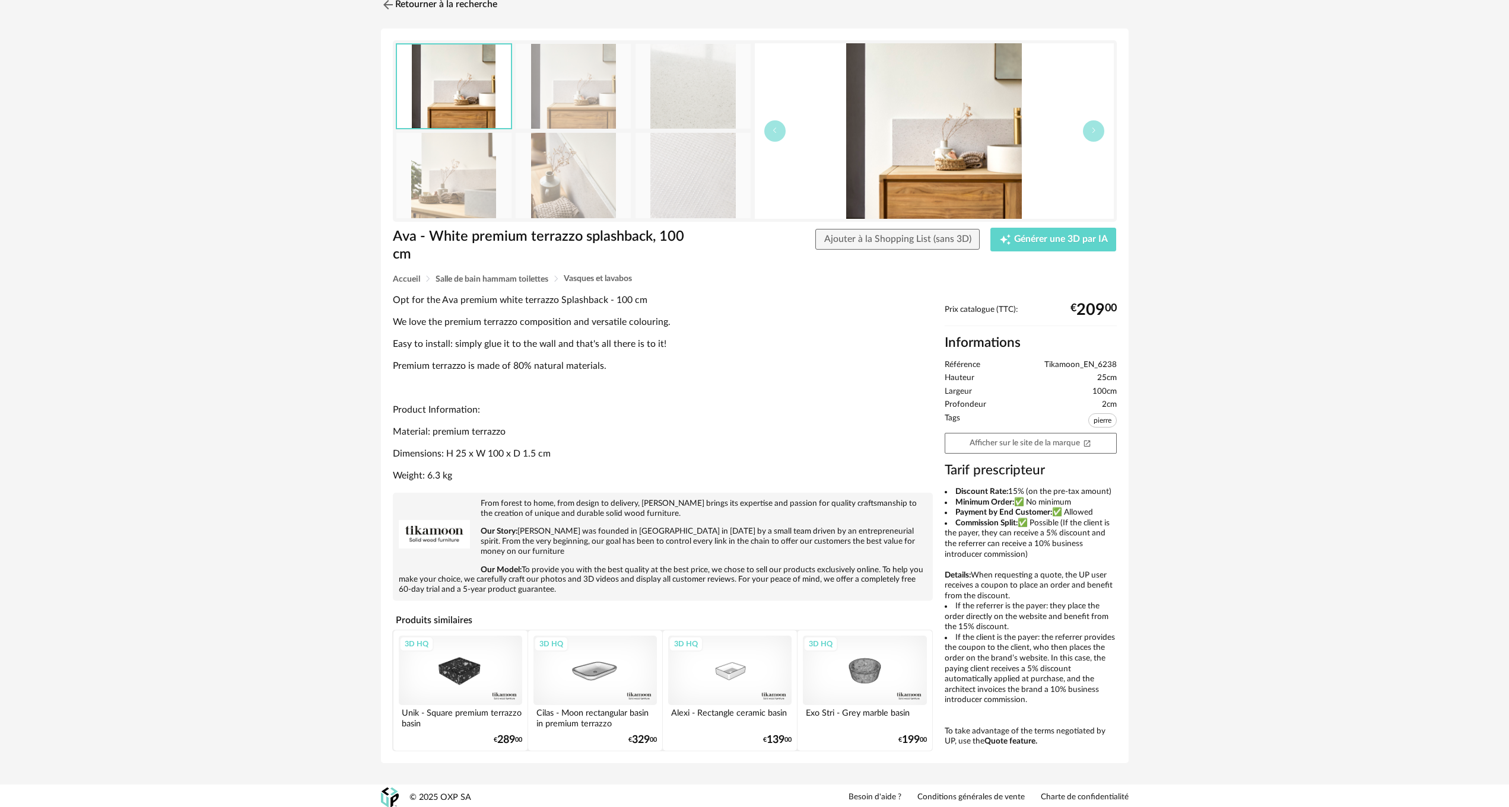
click at [603, 664] on div "3D HQ" at bounding box center [594, 670] width 123 height 69
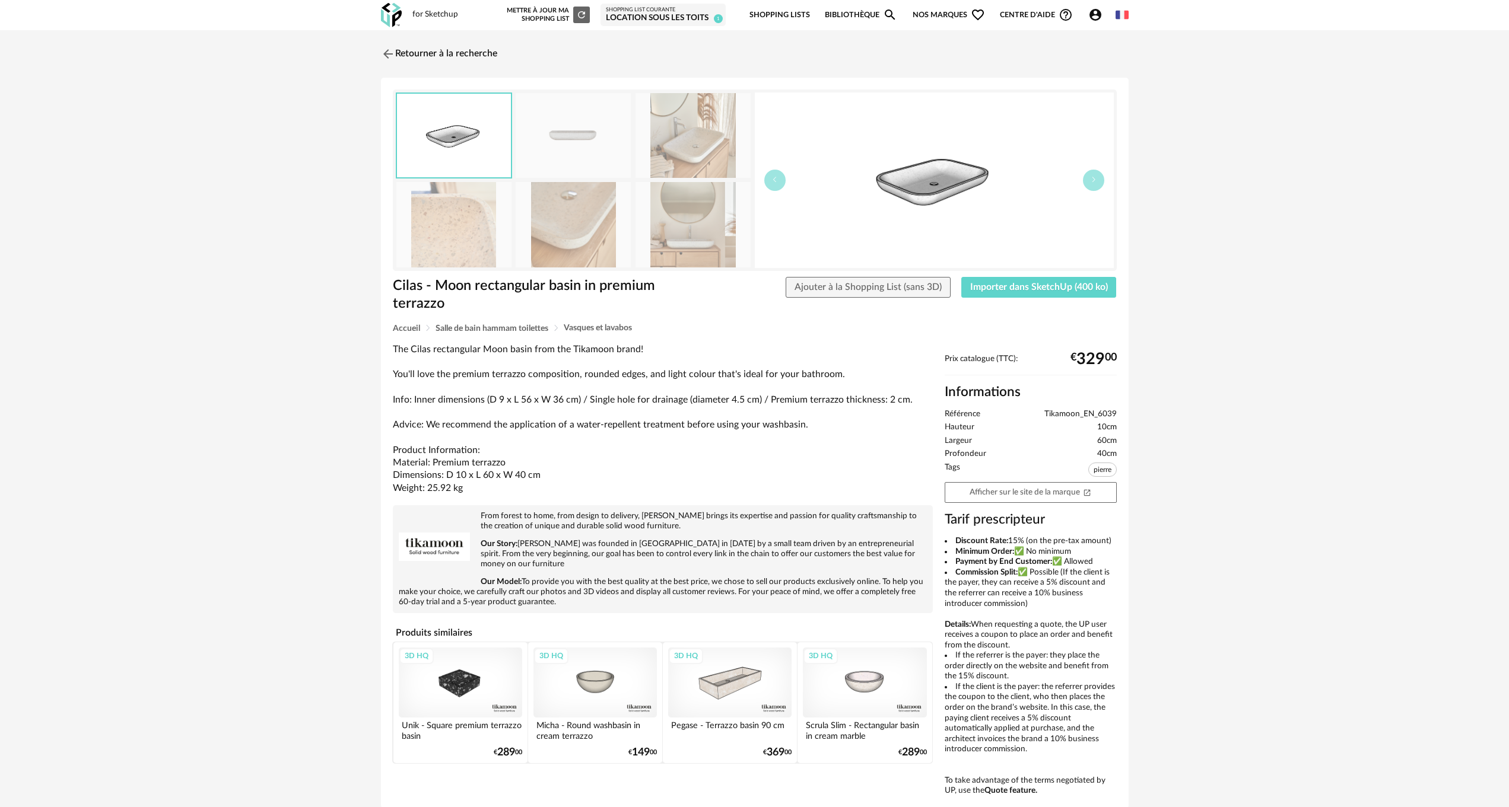
click at [586, 213] on img at bounding box center [573, 224] width 115 height 85
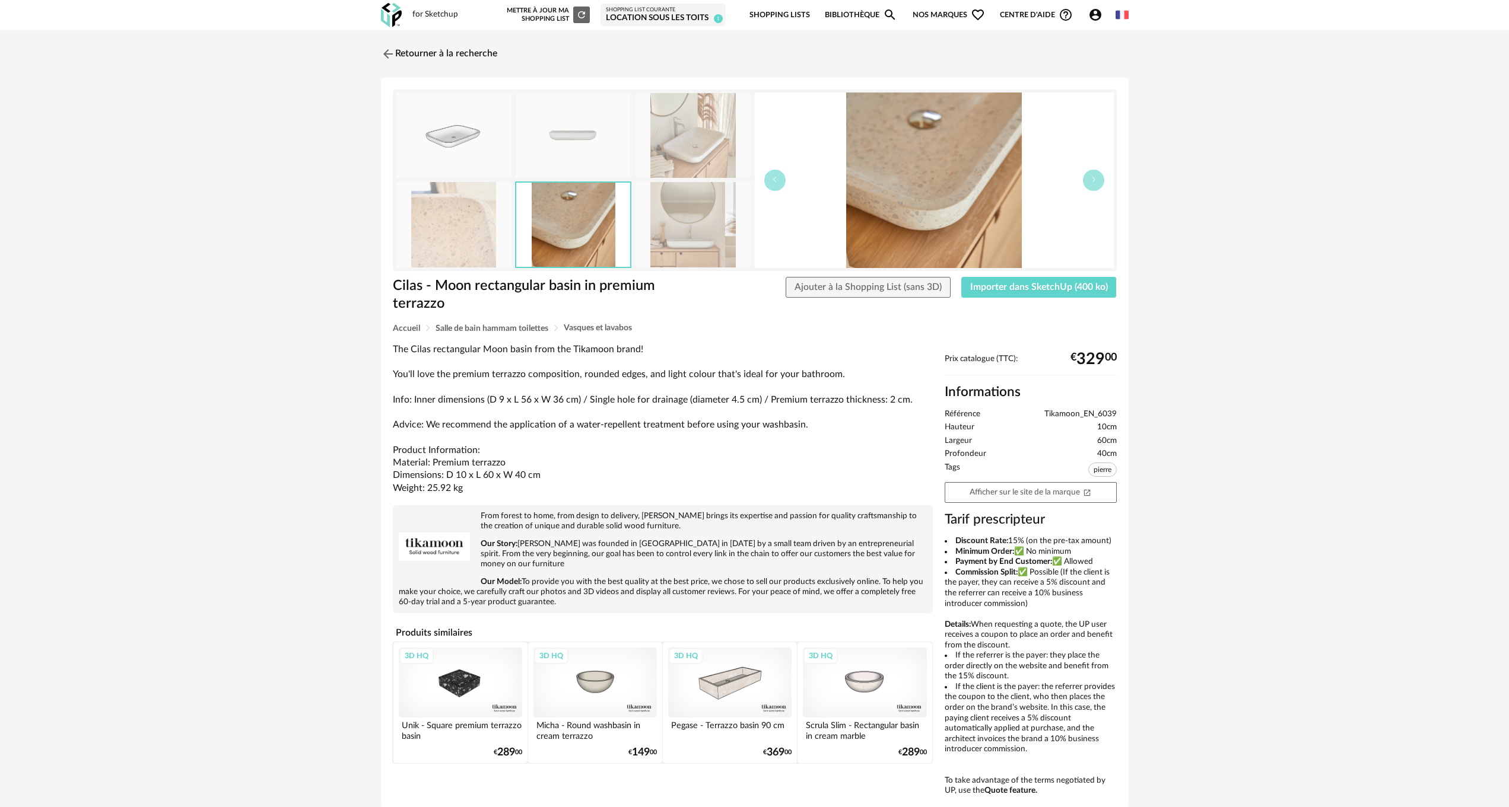
click at [720, 228] on img at bounding box center [692, 224] width 115 height 85
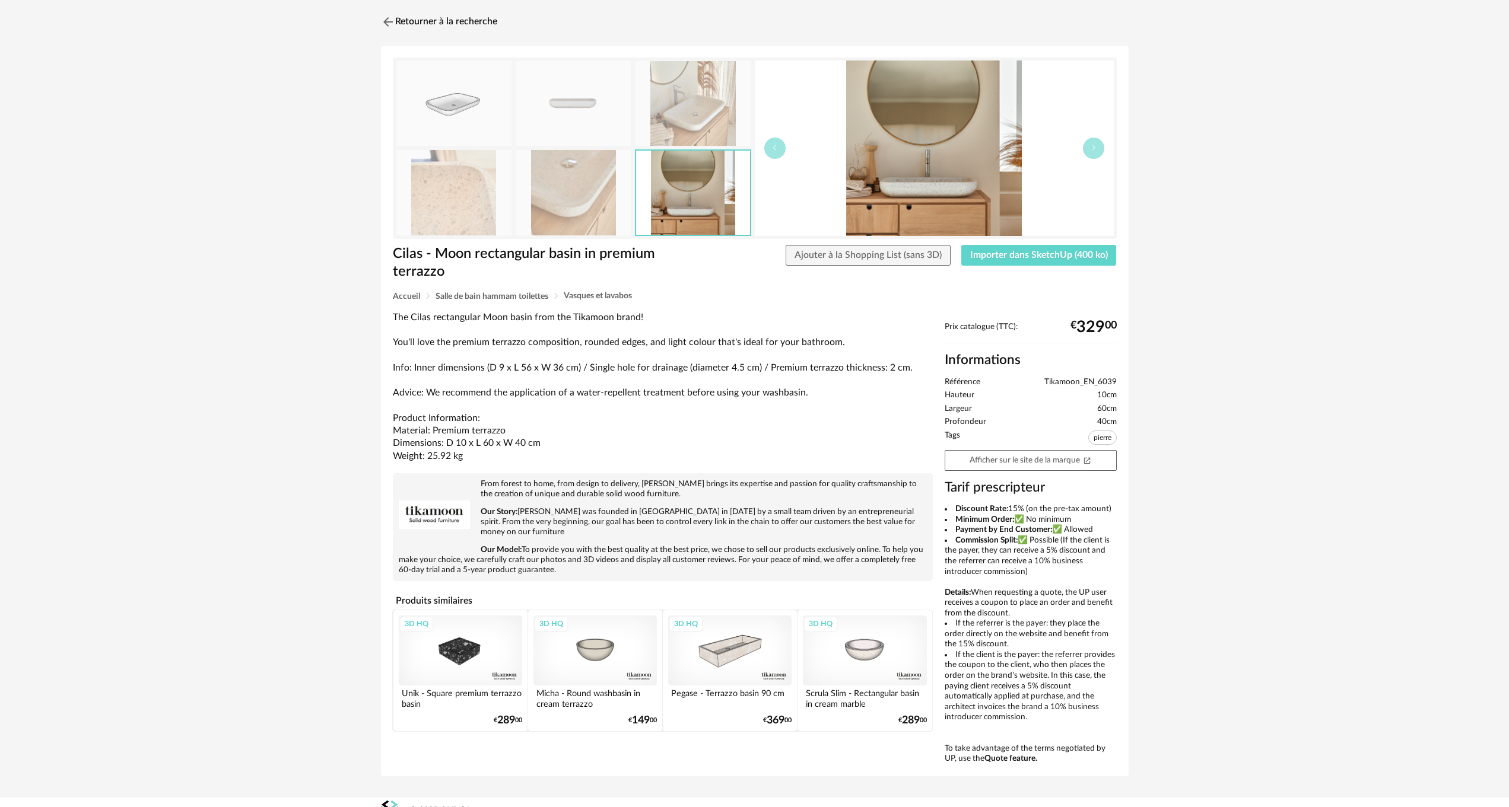
scroll to position [49, 0]
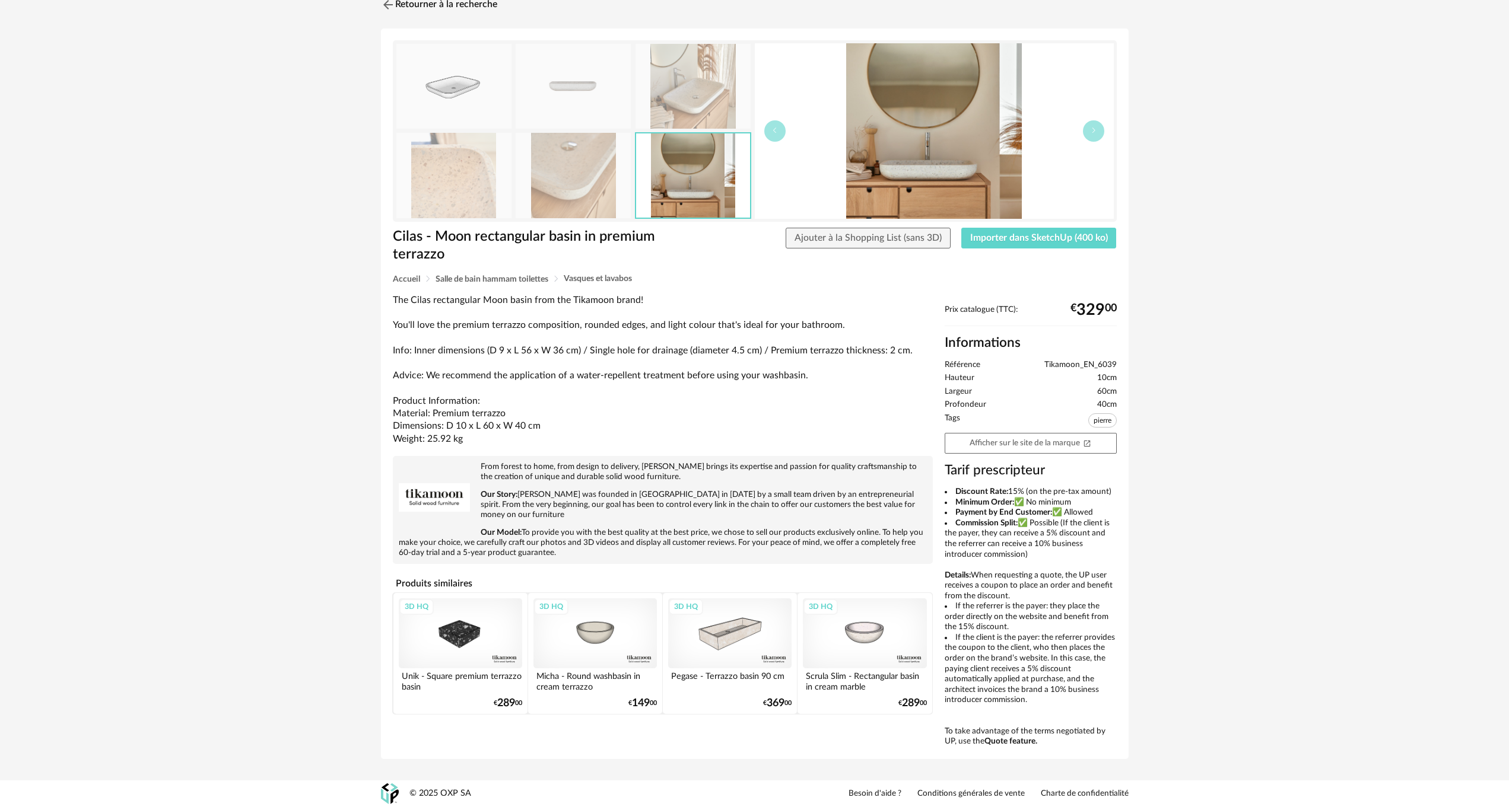
click at [866, 628] on div "3D HQ" at bounding box center [864, 633] width 123 height 69
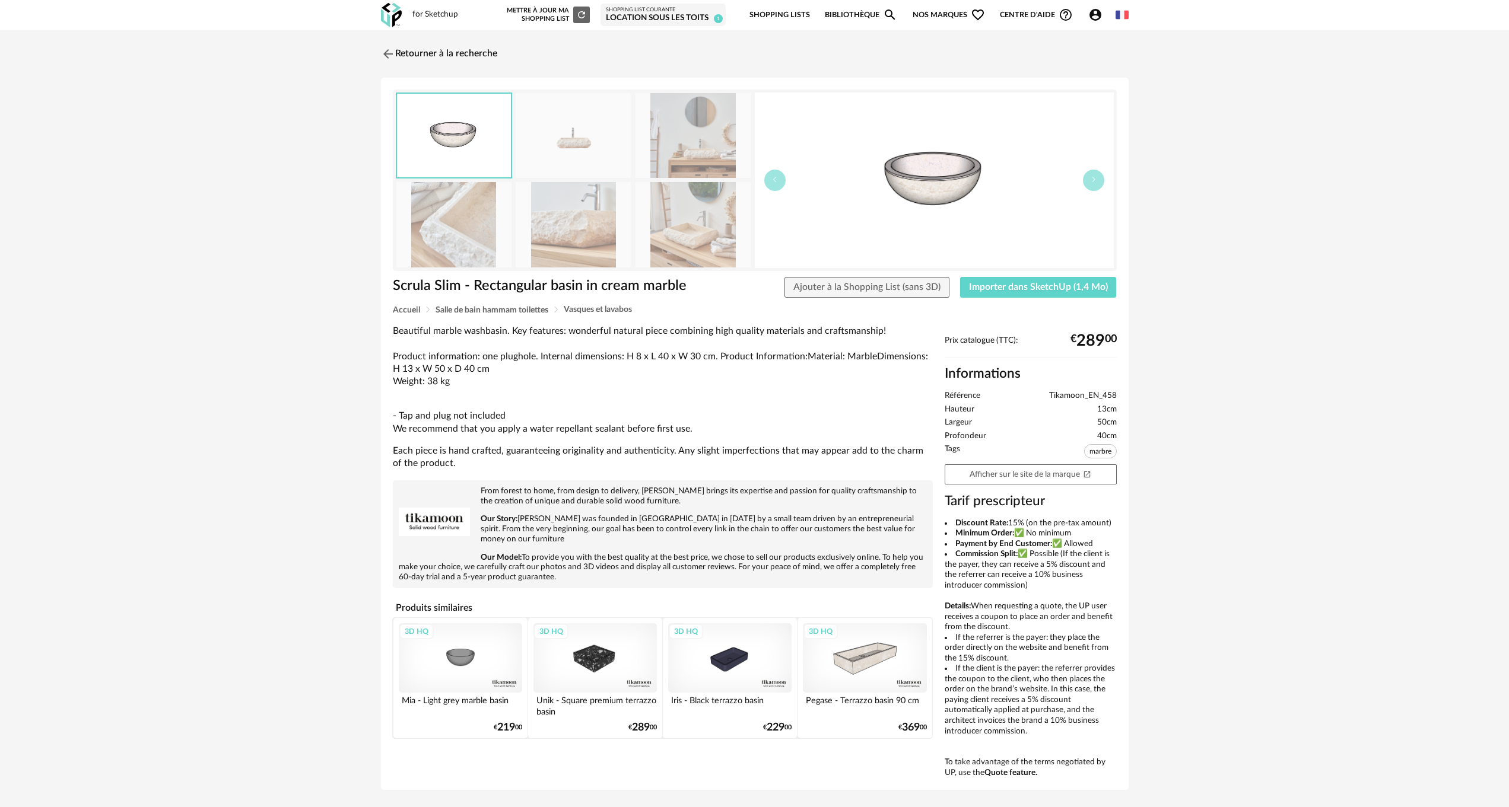
click at [475, 654] on div "3D HQ" at bounding box center [460, 658] width 123 height 69
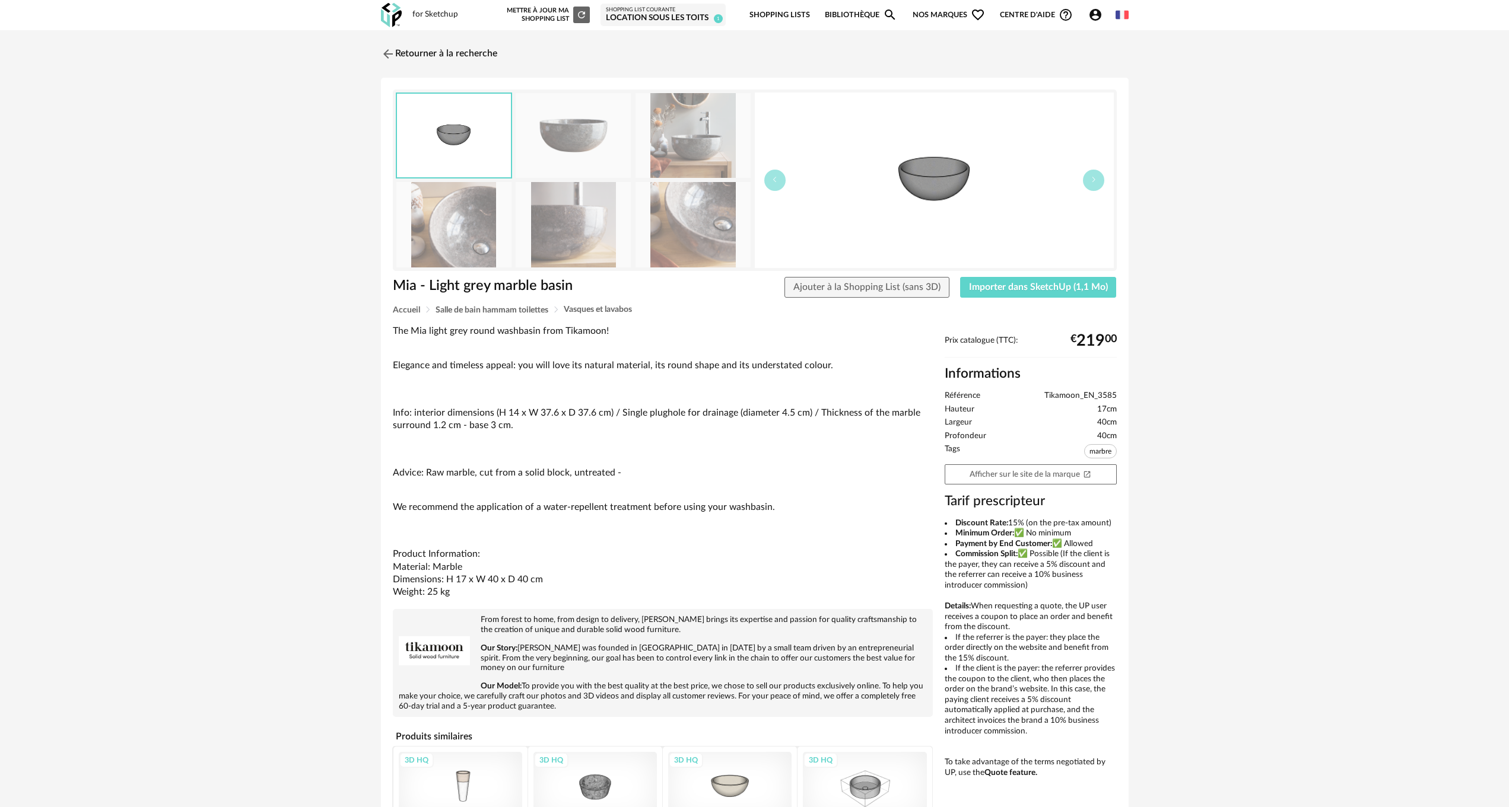
click at [681, 152] on img at bounding box center [692, 135] width 115 height 85
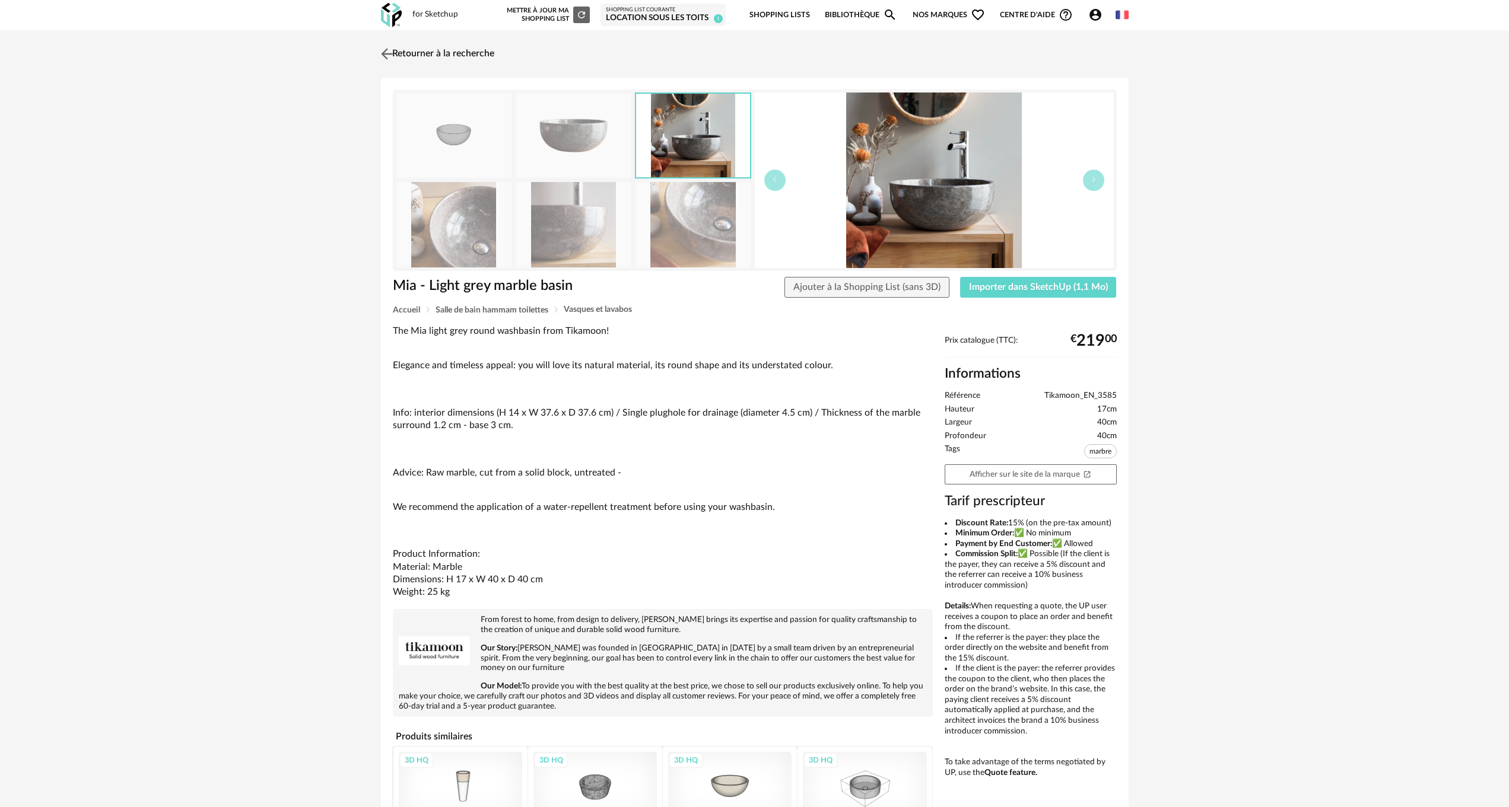
click at [388, 55] on img at bounding box center [386, 53] width 17 height 17
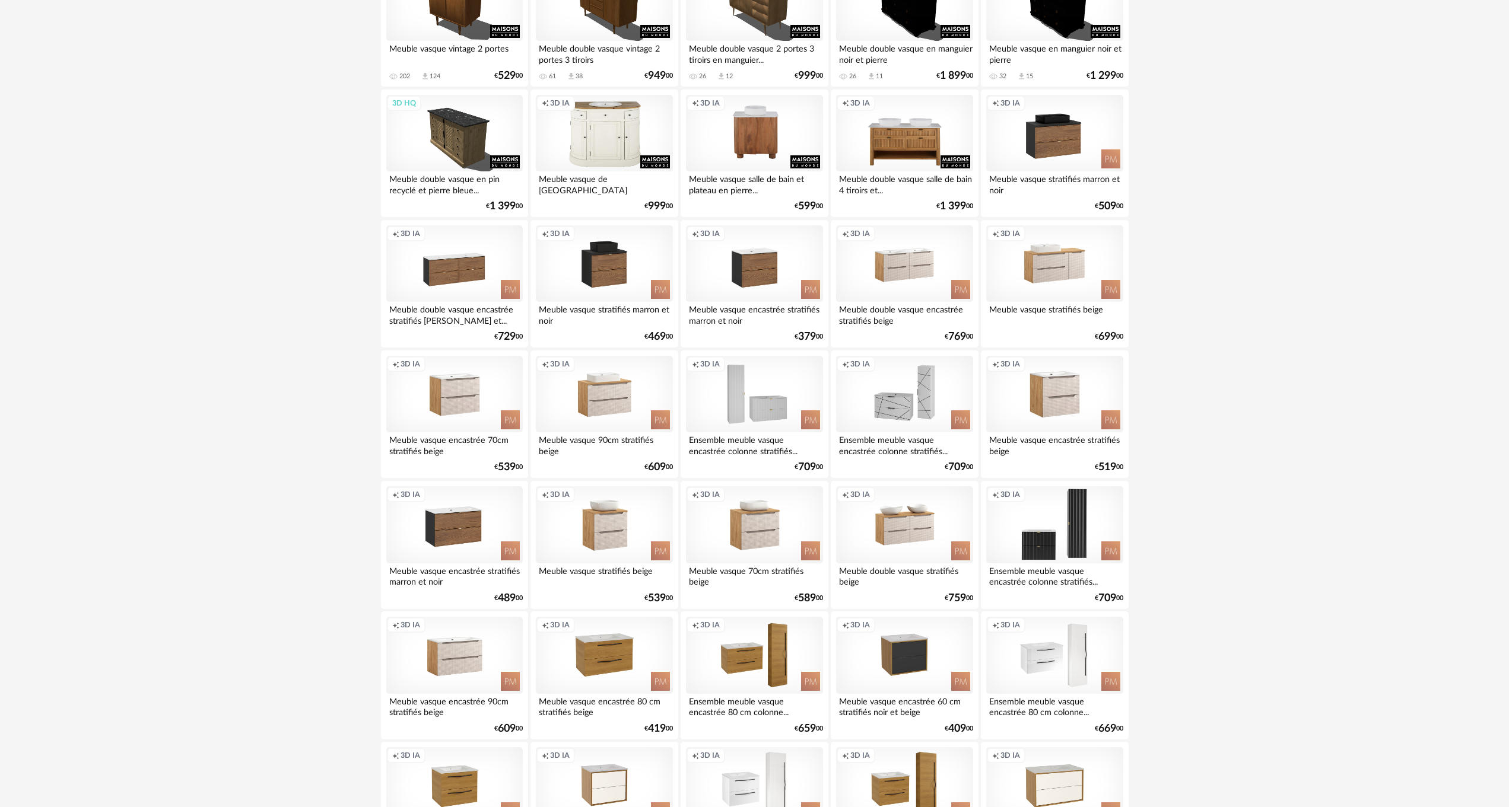
scroll to position [628, 0]
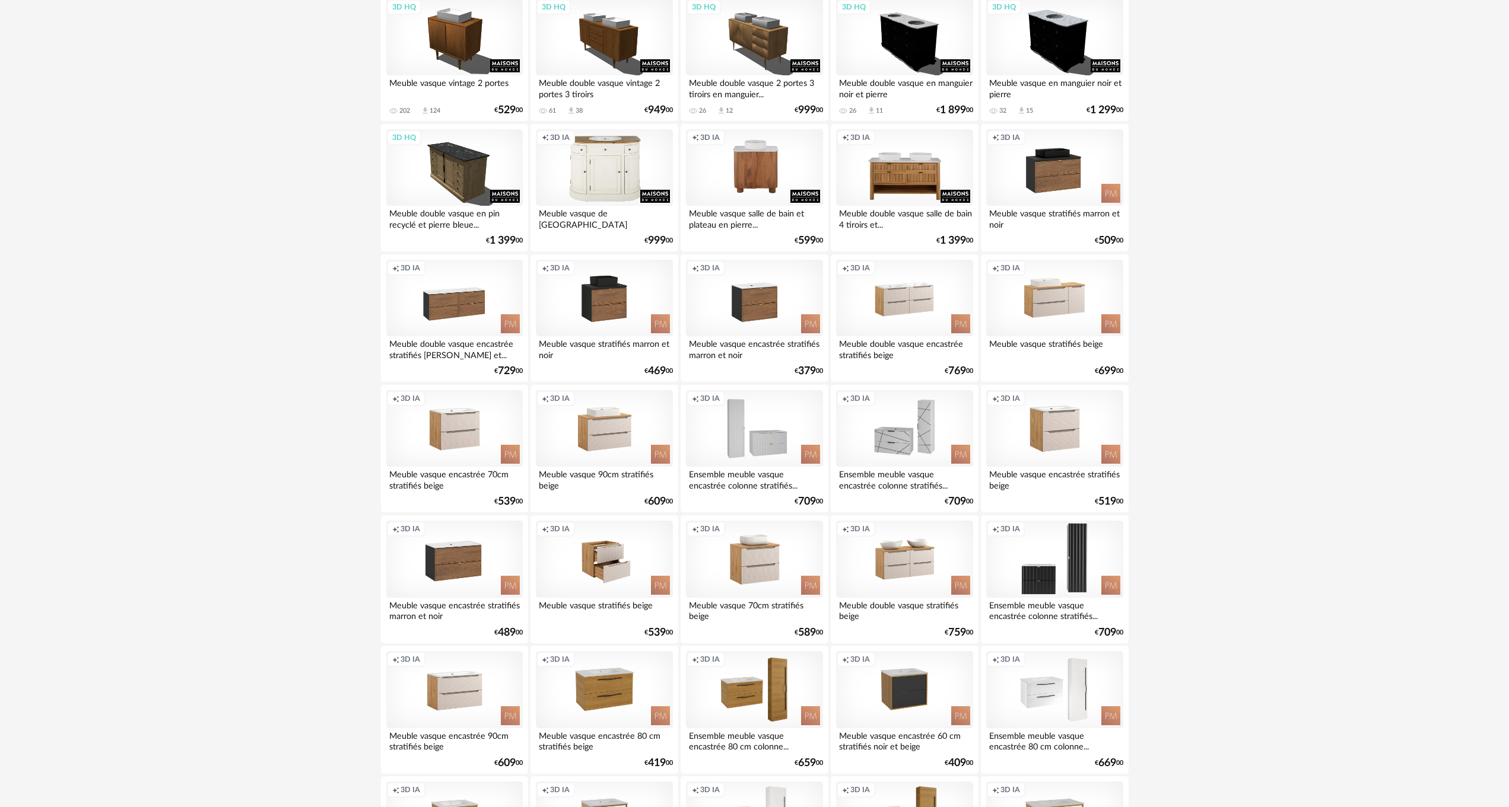
click at [561, 553] on div "Creation icon 3D IA" at bounding box center [604, 559] width 136 height 77
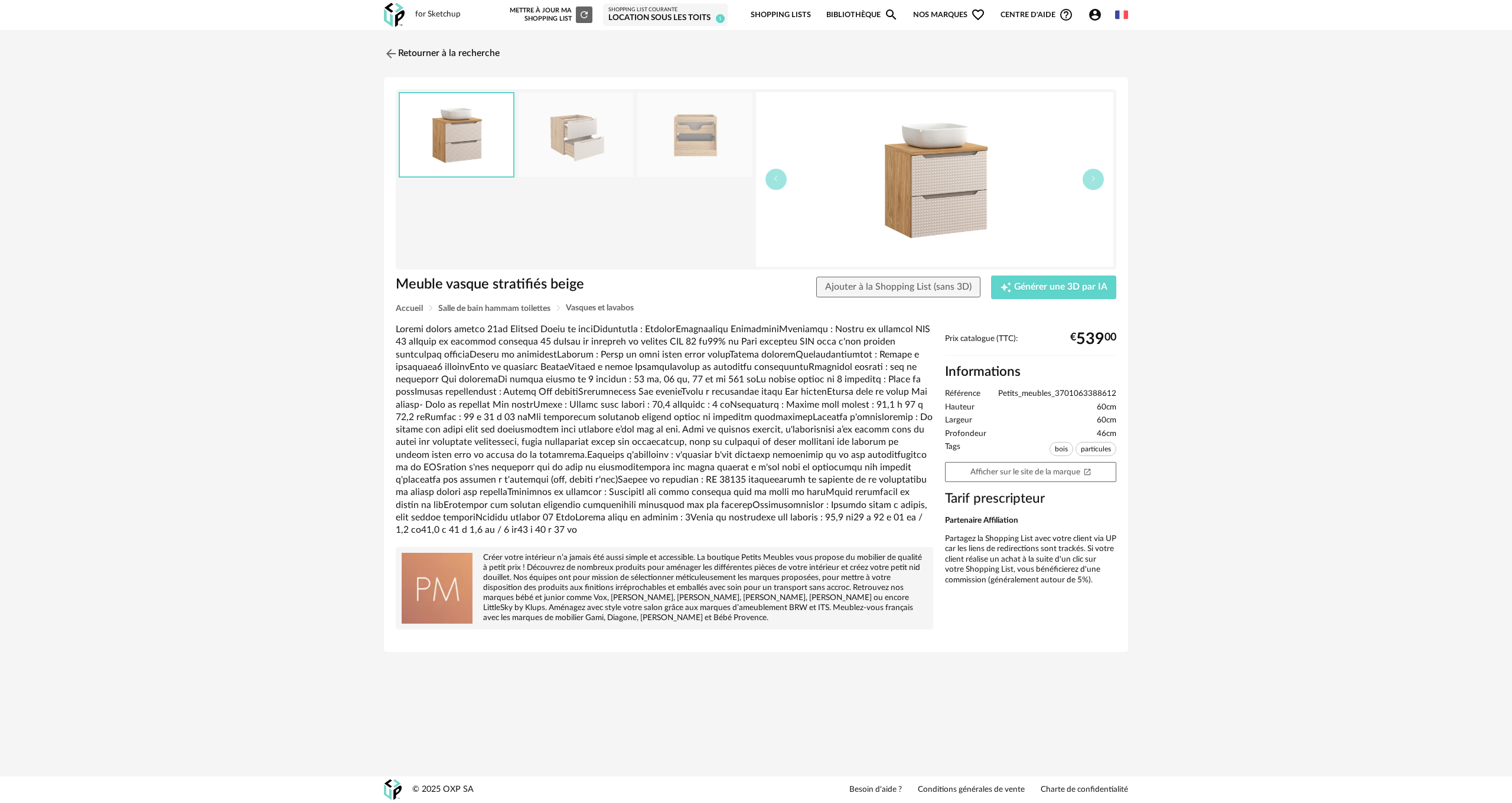
click at [585, 146] on img at bounding box center [575, 134] width 114 height 85
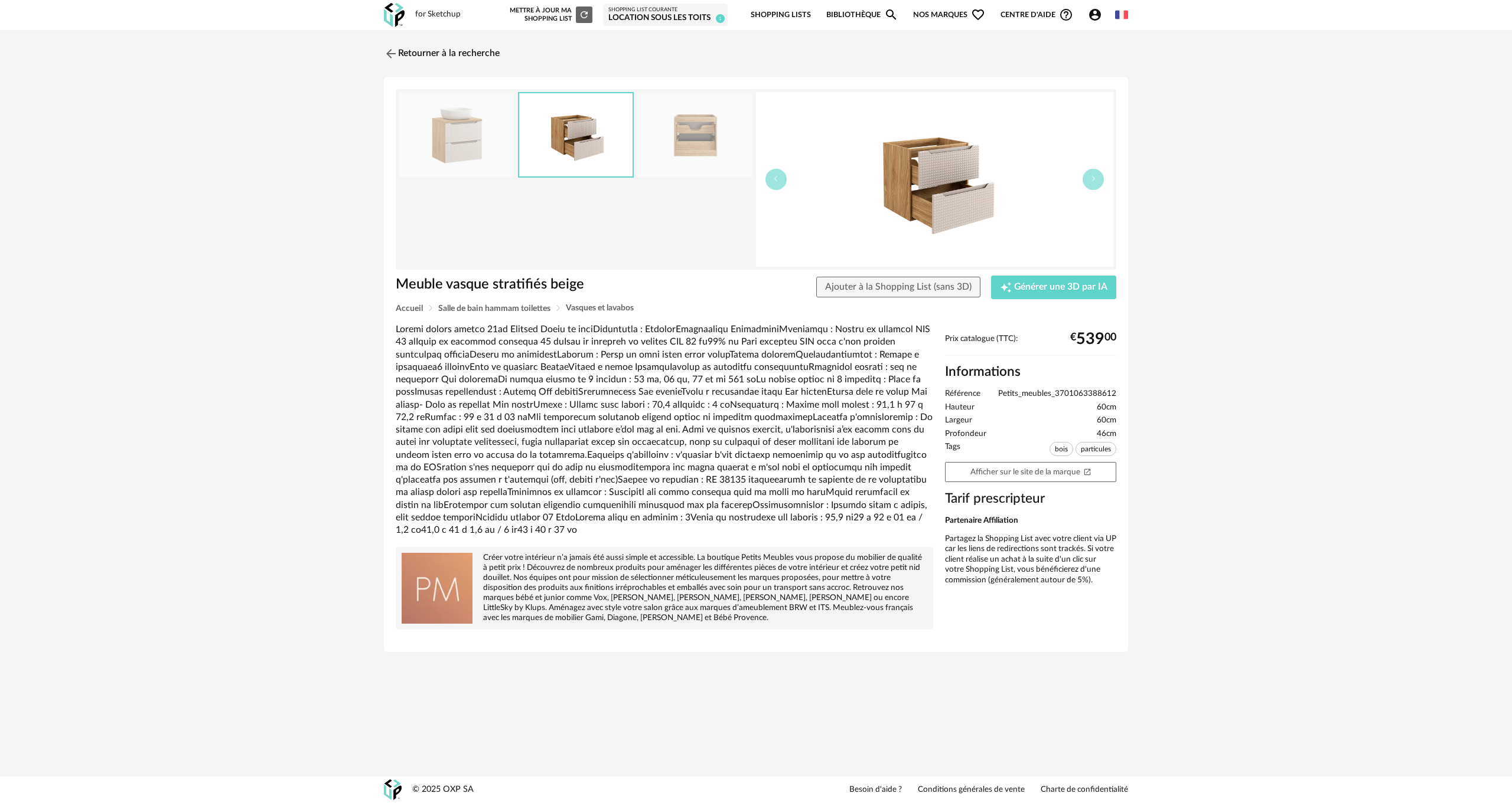
click at [669, 166] on img at bounding box center [694, 134] width 114 height 85
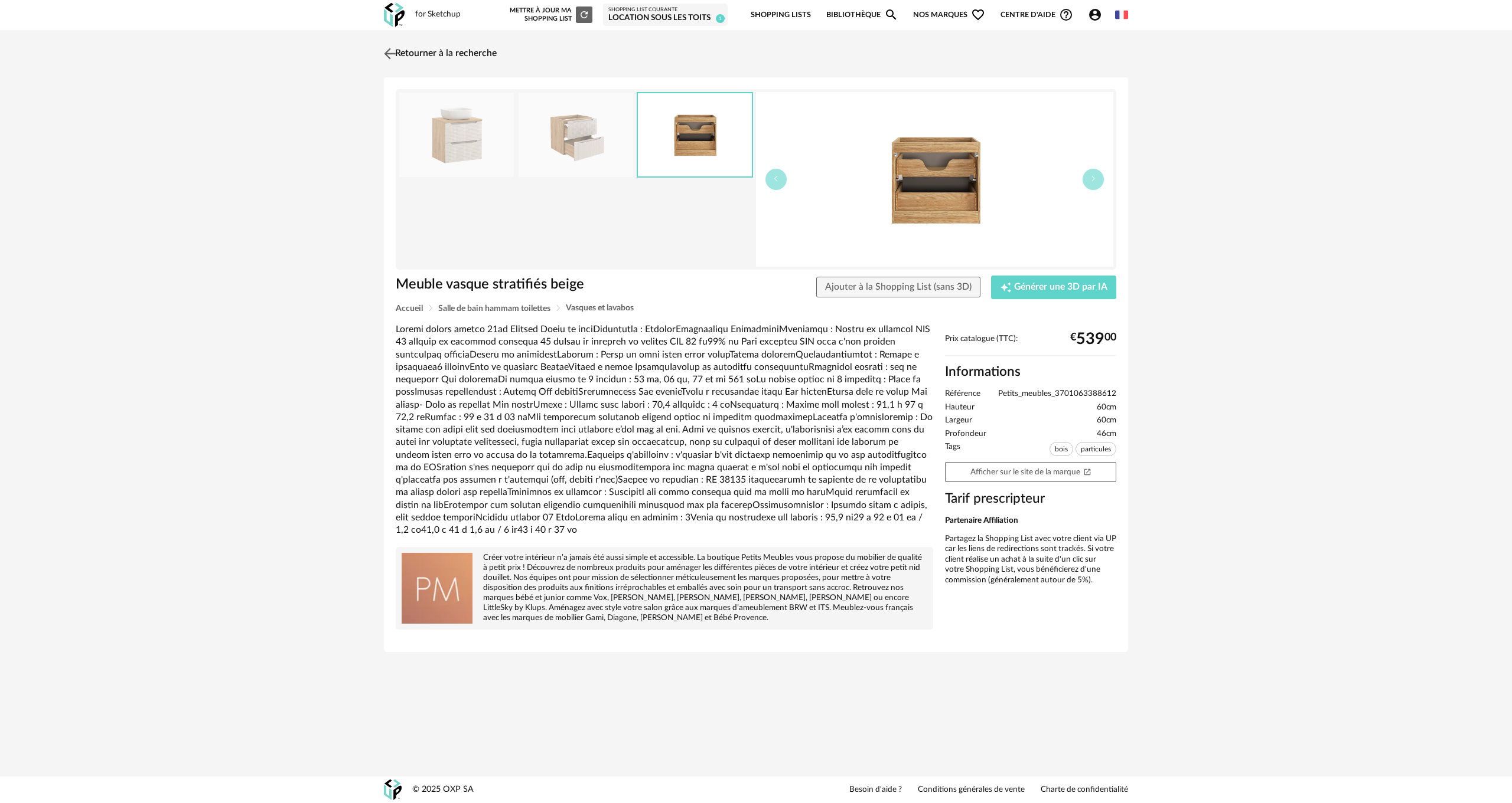
click at [391, 50] on img at bounding box center [389, 53] width 17 height 17
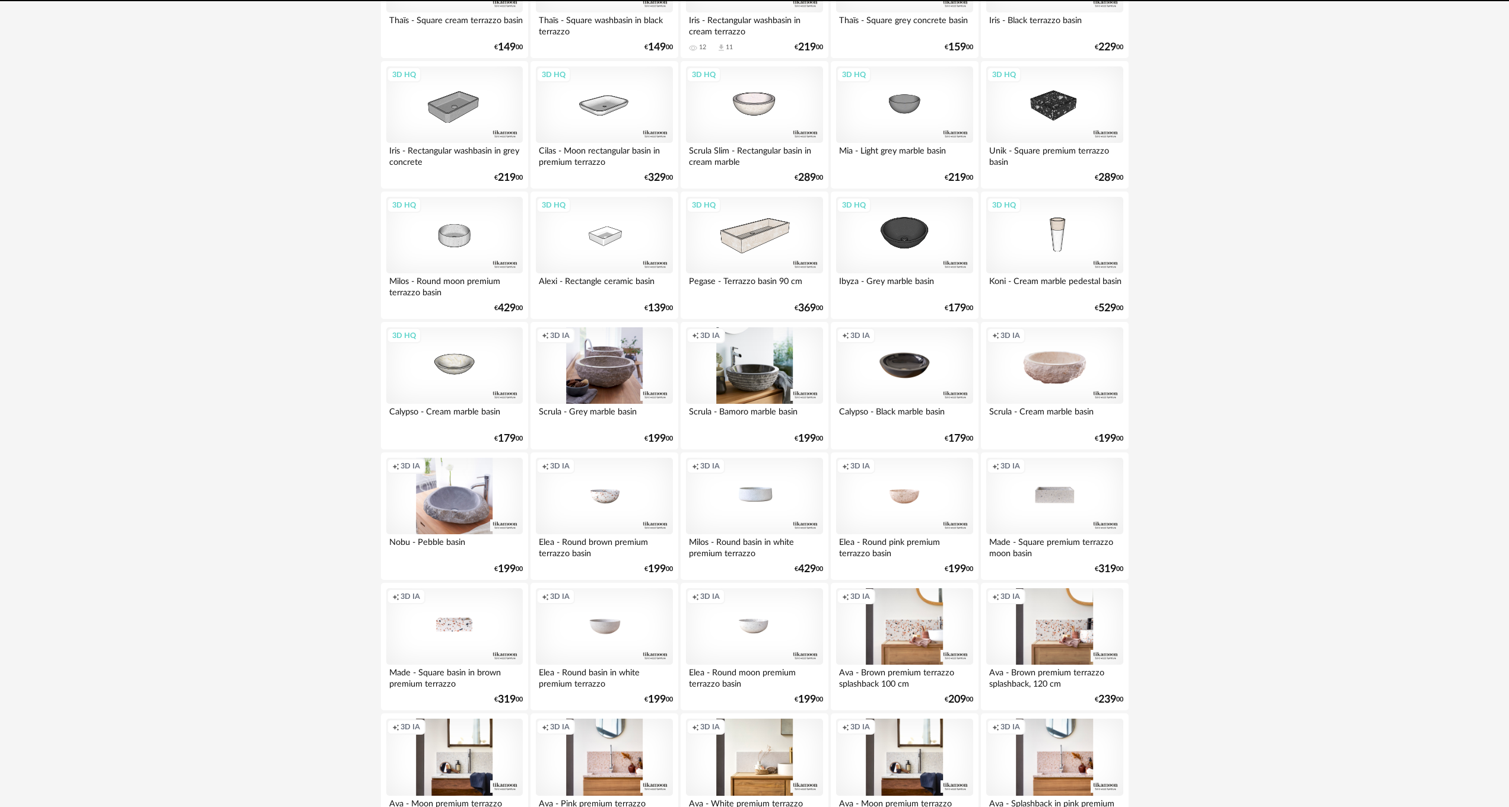
scroll to position [1741, 0]
